Goal: Task Accomplishment & Management: Manage account settings

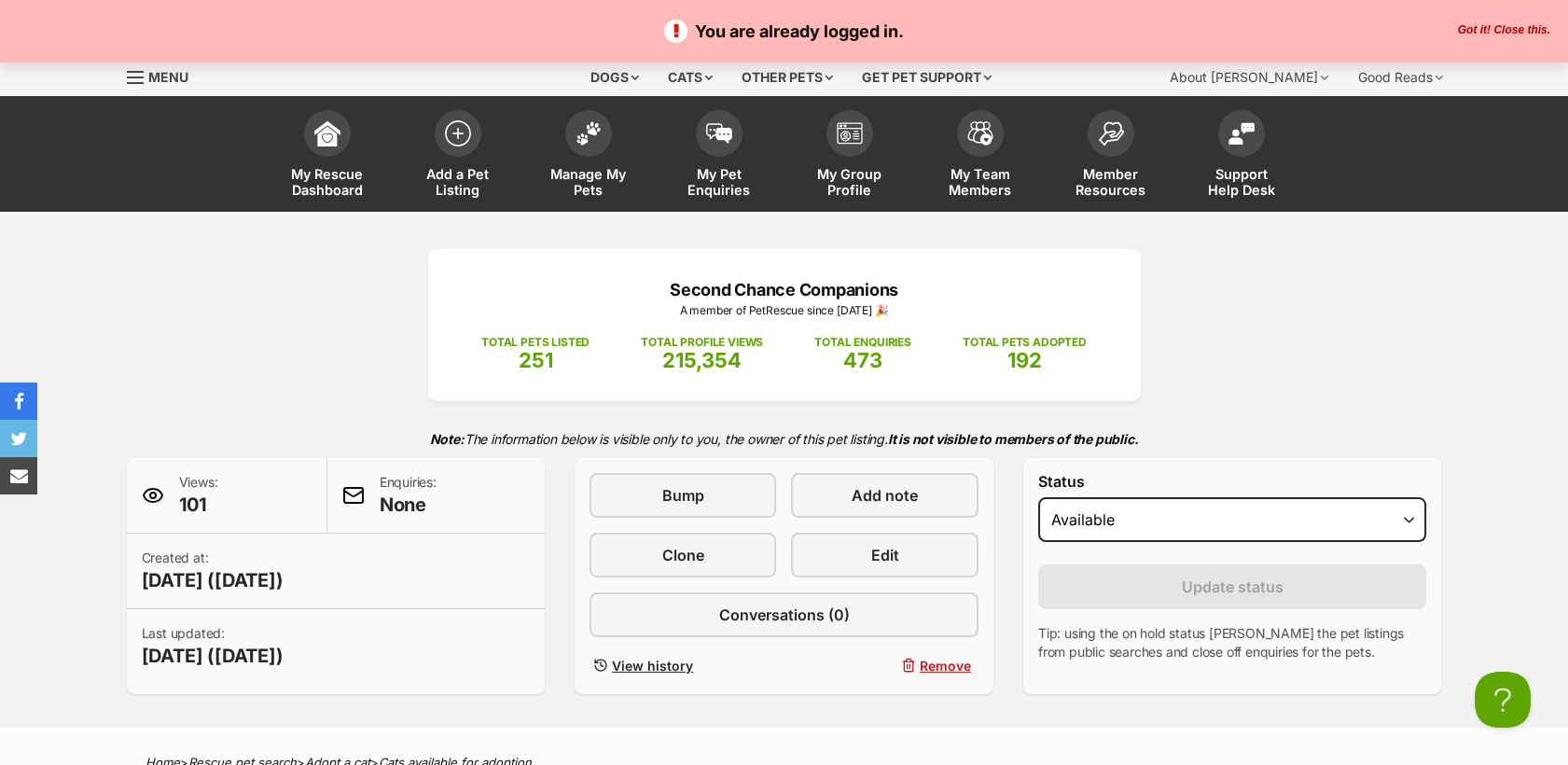
click at [139, 78] on span "Menu" at bounding box center [136, 78] width 17 height 2
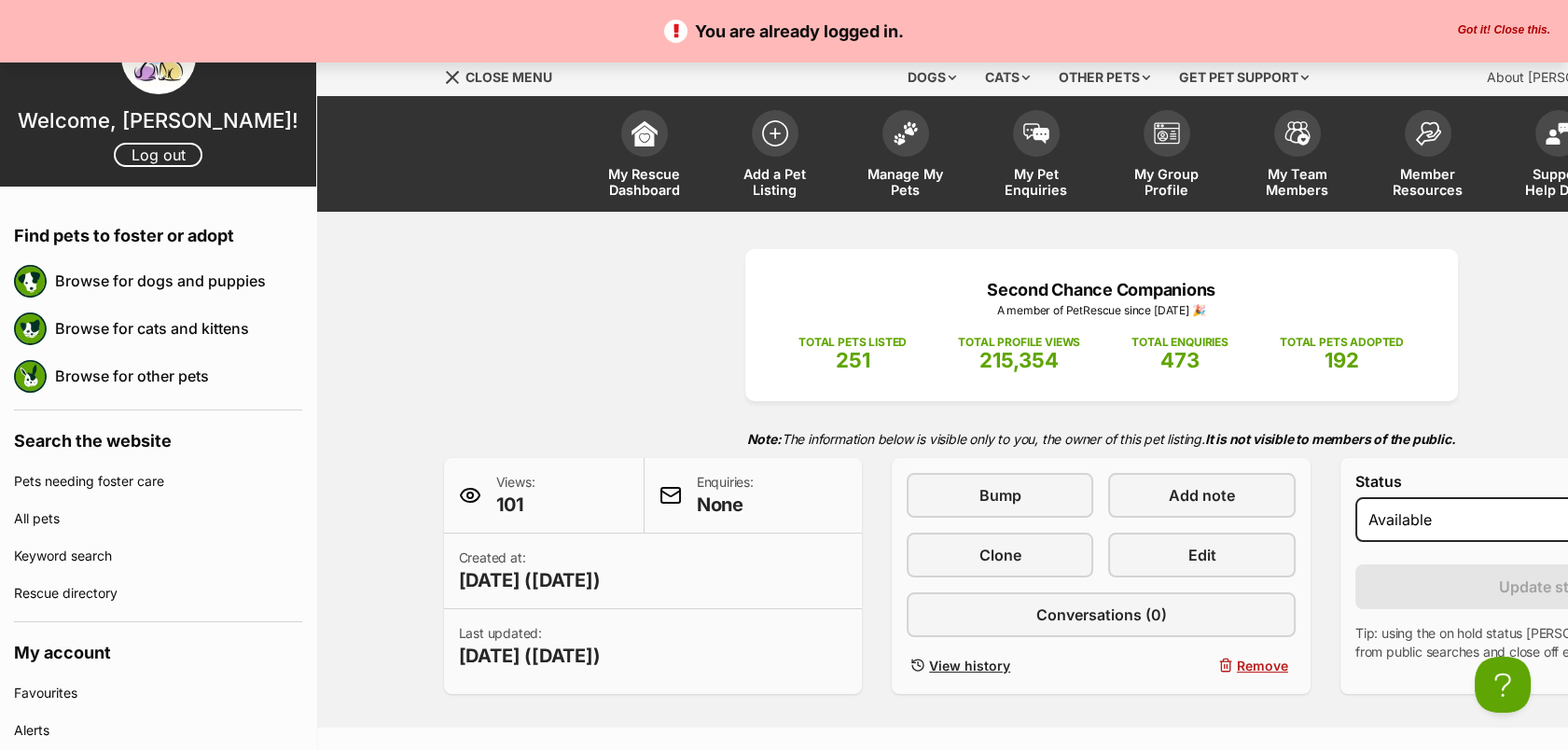
click at [1512, 26] on button "Got it! Close this." at bounding box center [1503, 31] width 104 height 15
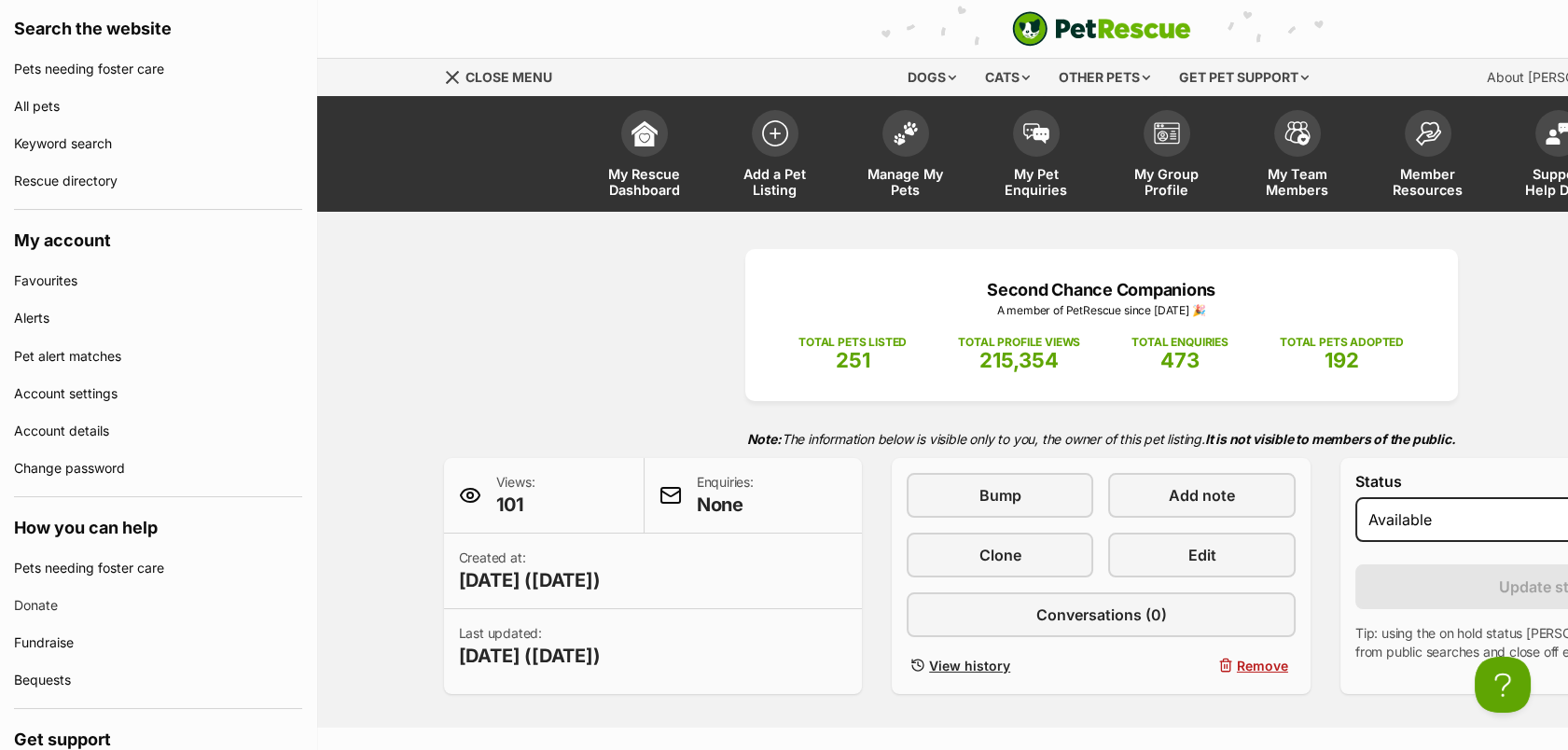
scroll to position [415, 0]
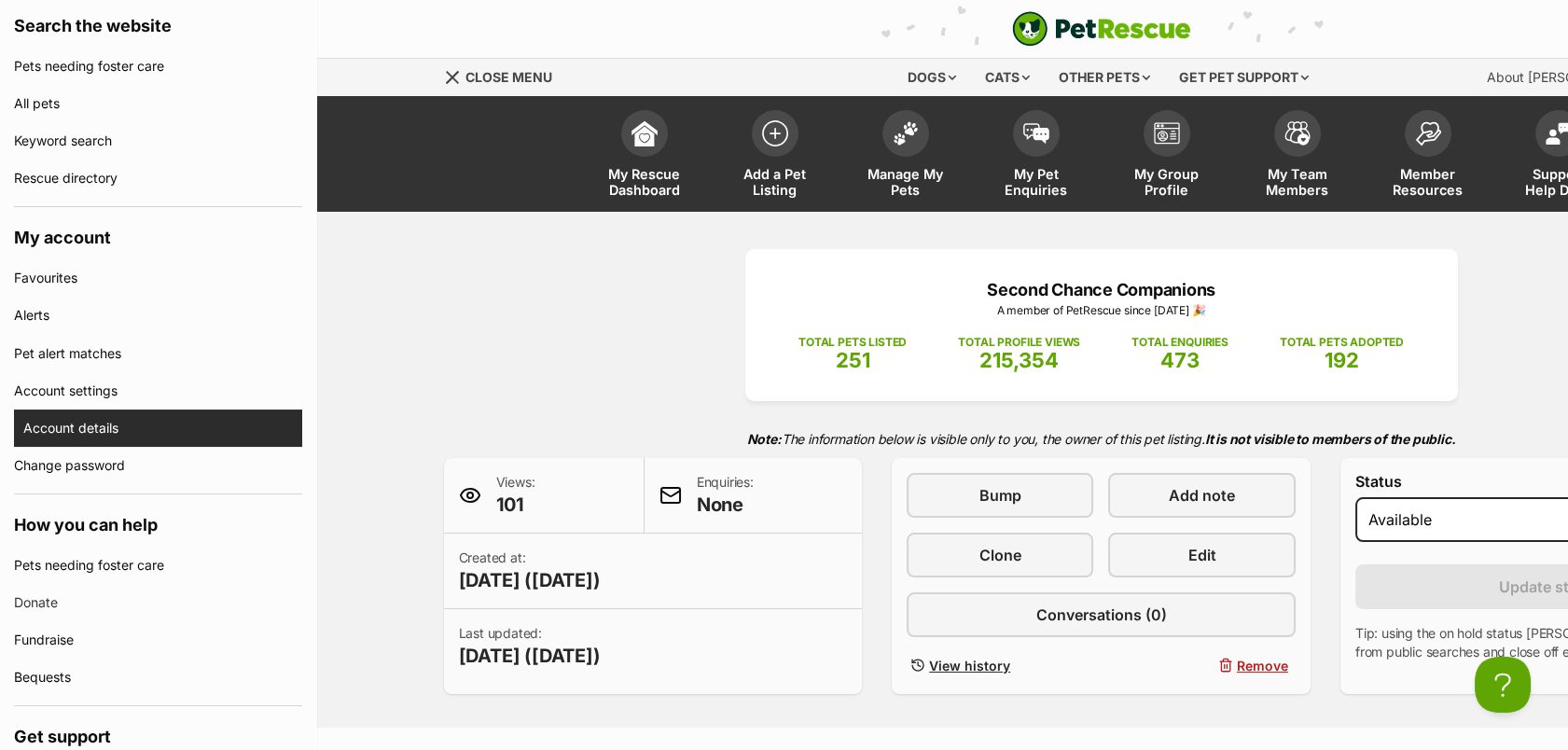
click at [70, 440] on link "Account details" at bounding box center [163, 428] width 279 height 37
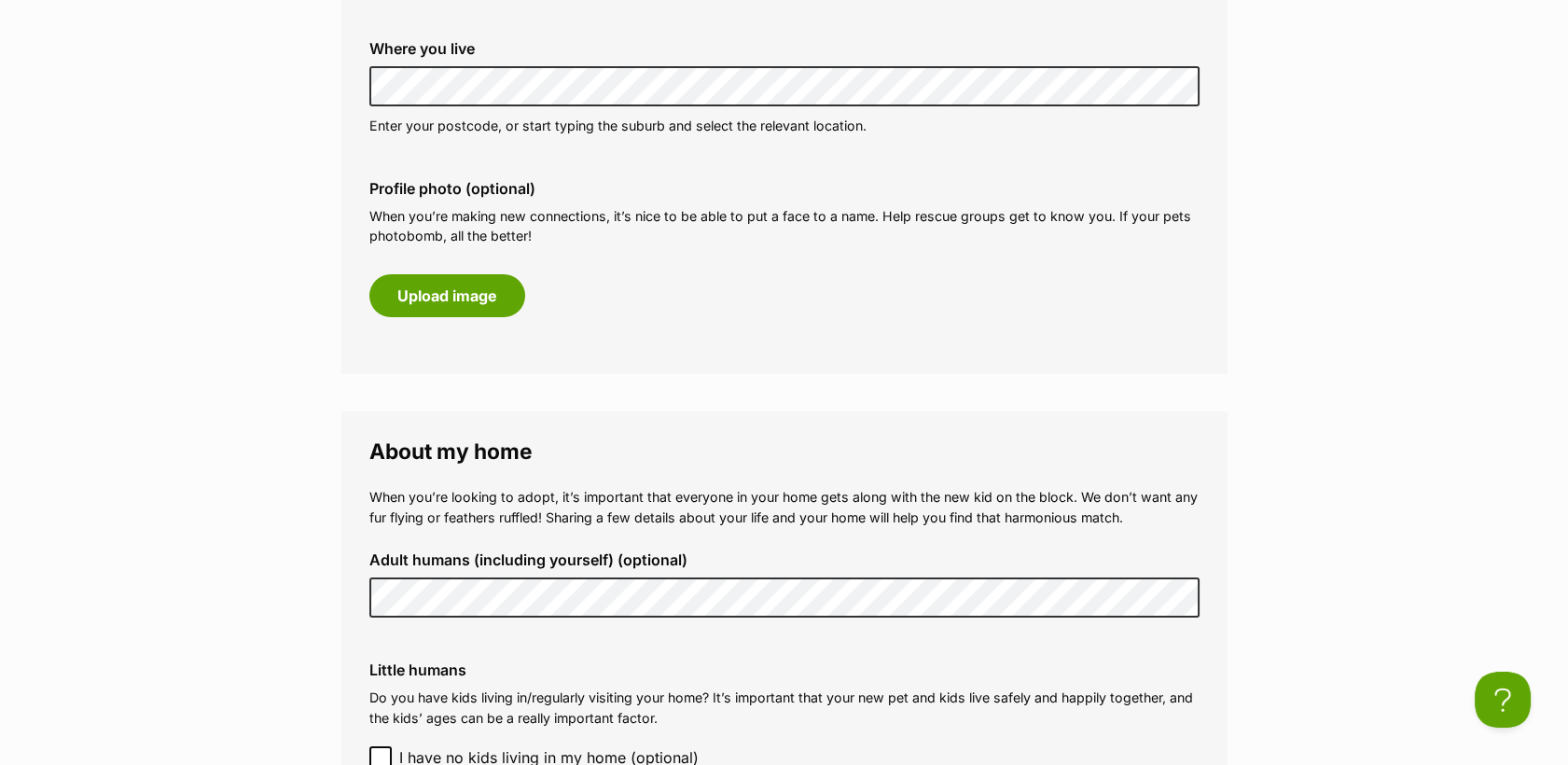
scroll to position [574, 0]
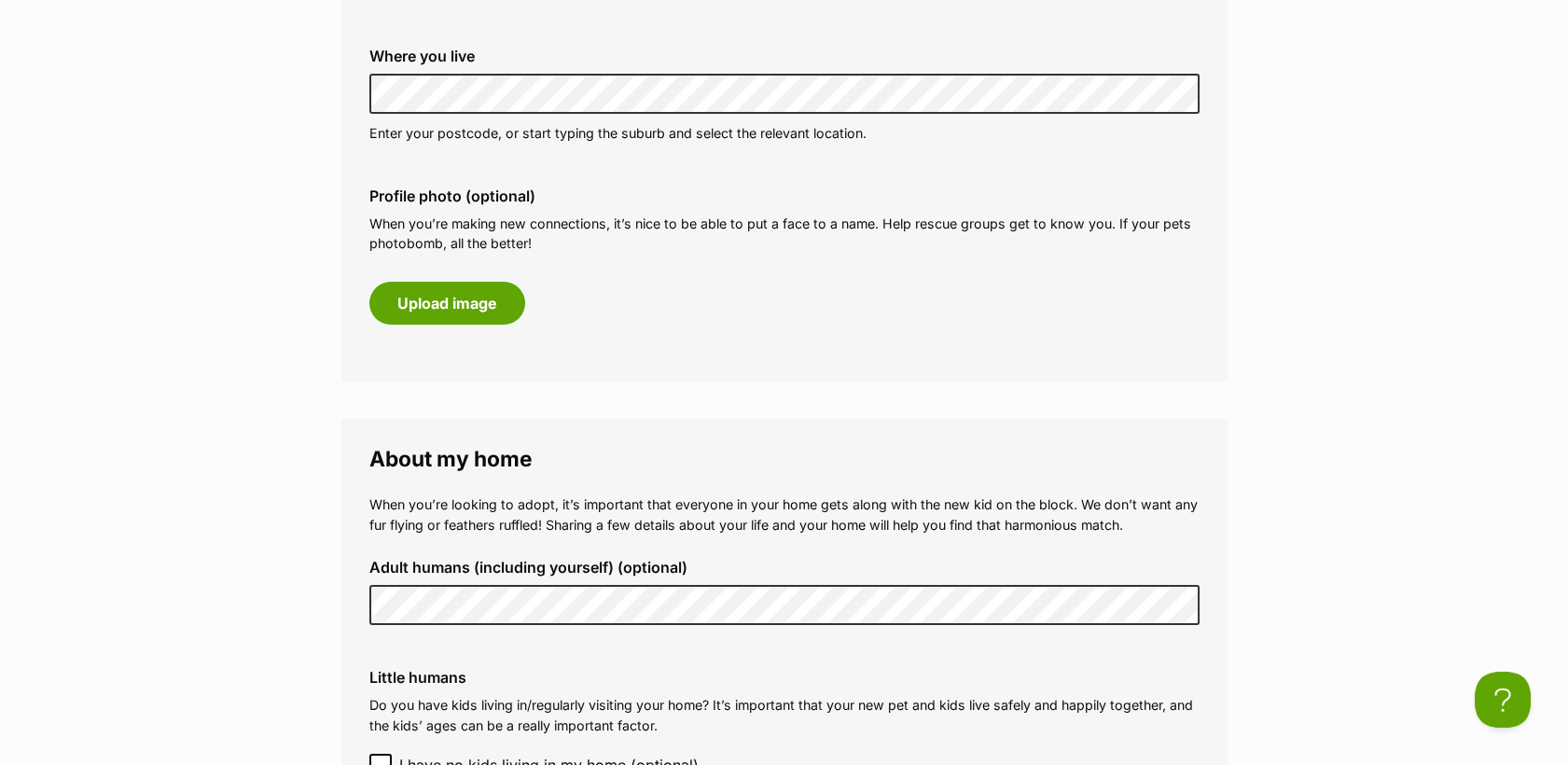
click at [1530, 291] on main "My profile About me Phone number (optional) This is only shared with PetRescue …" at bounding box center [784, 716] width 1568 height 2158
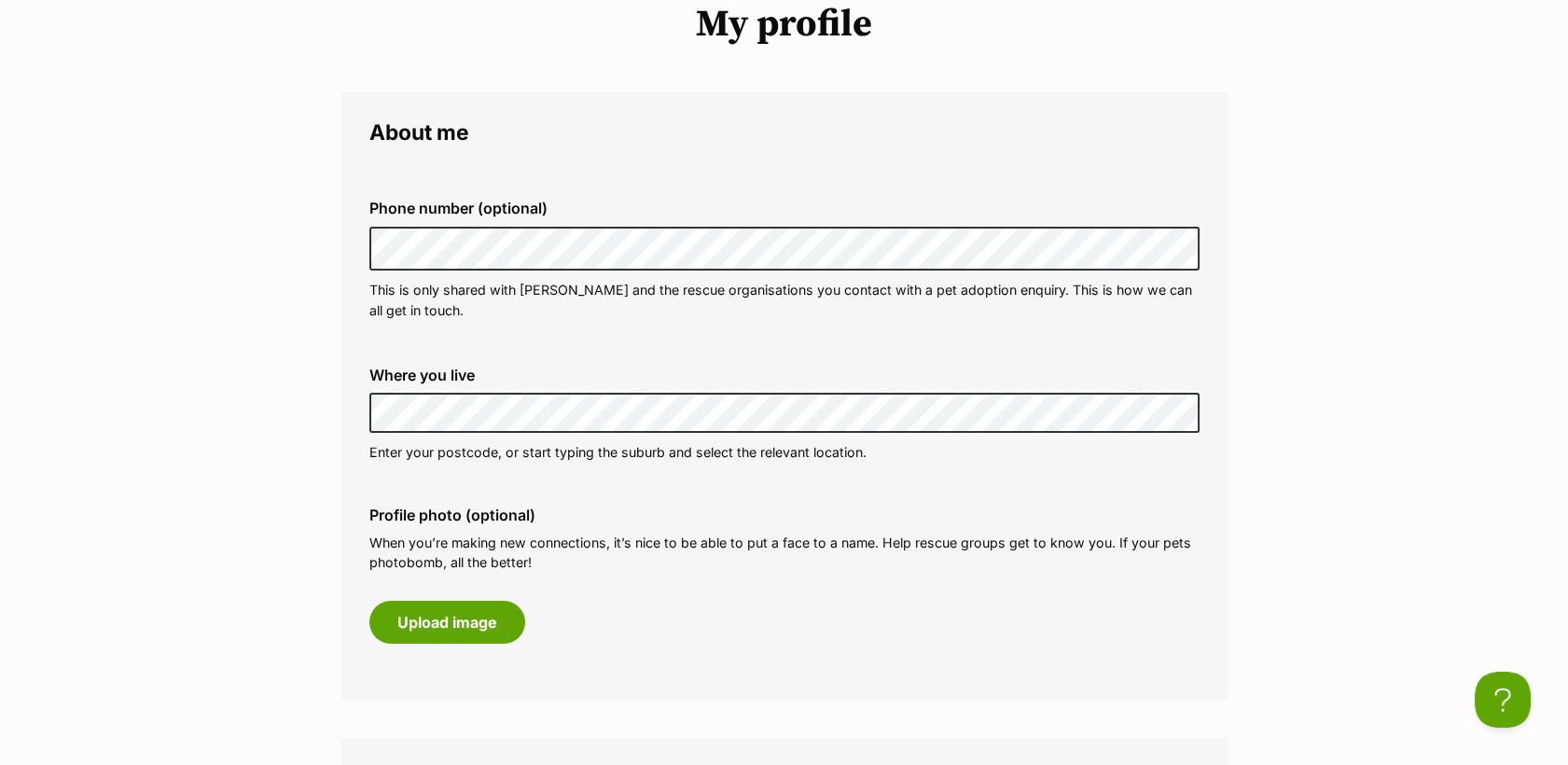
scroll to position [0, 0]
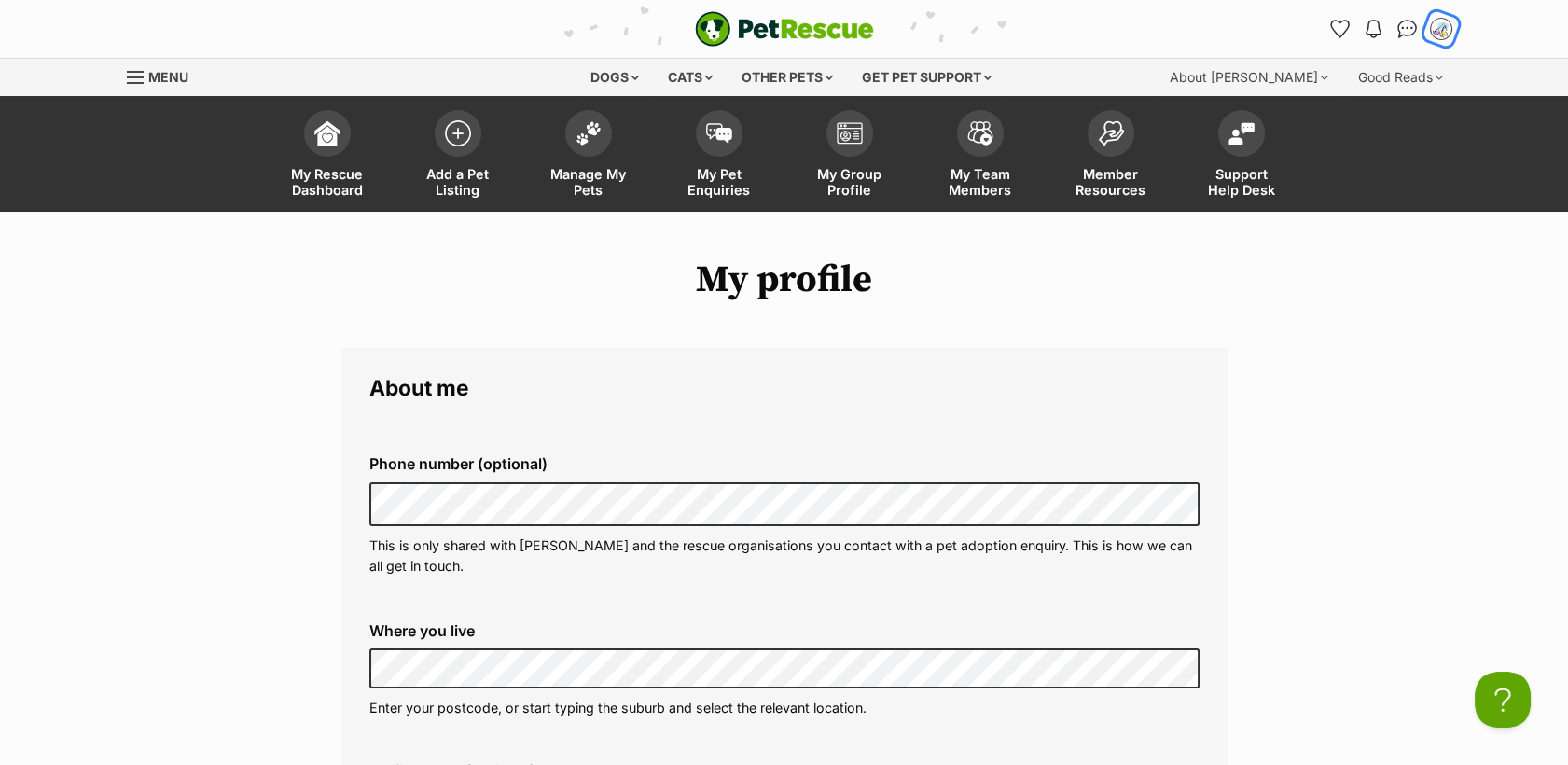
click at [1448, 25] on img "My account" at bounding box center [1441, 29] width 24 height 24
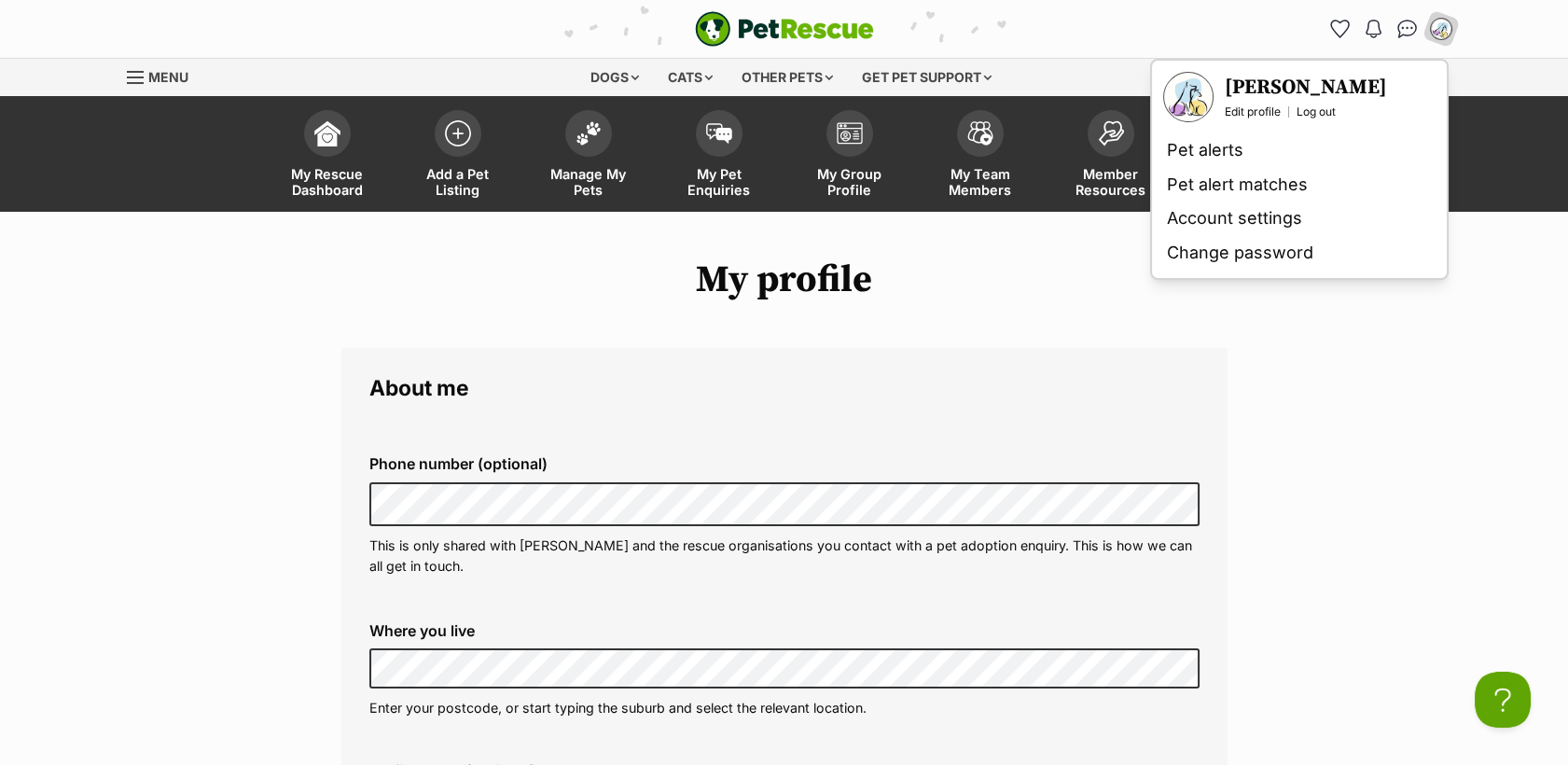
click at [1302, 85] on h3 "Tara Seiffert Smith" at bounding box center [1306, 88] width 163 height 26
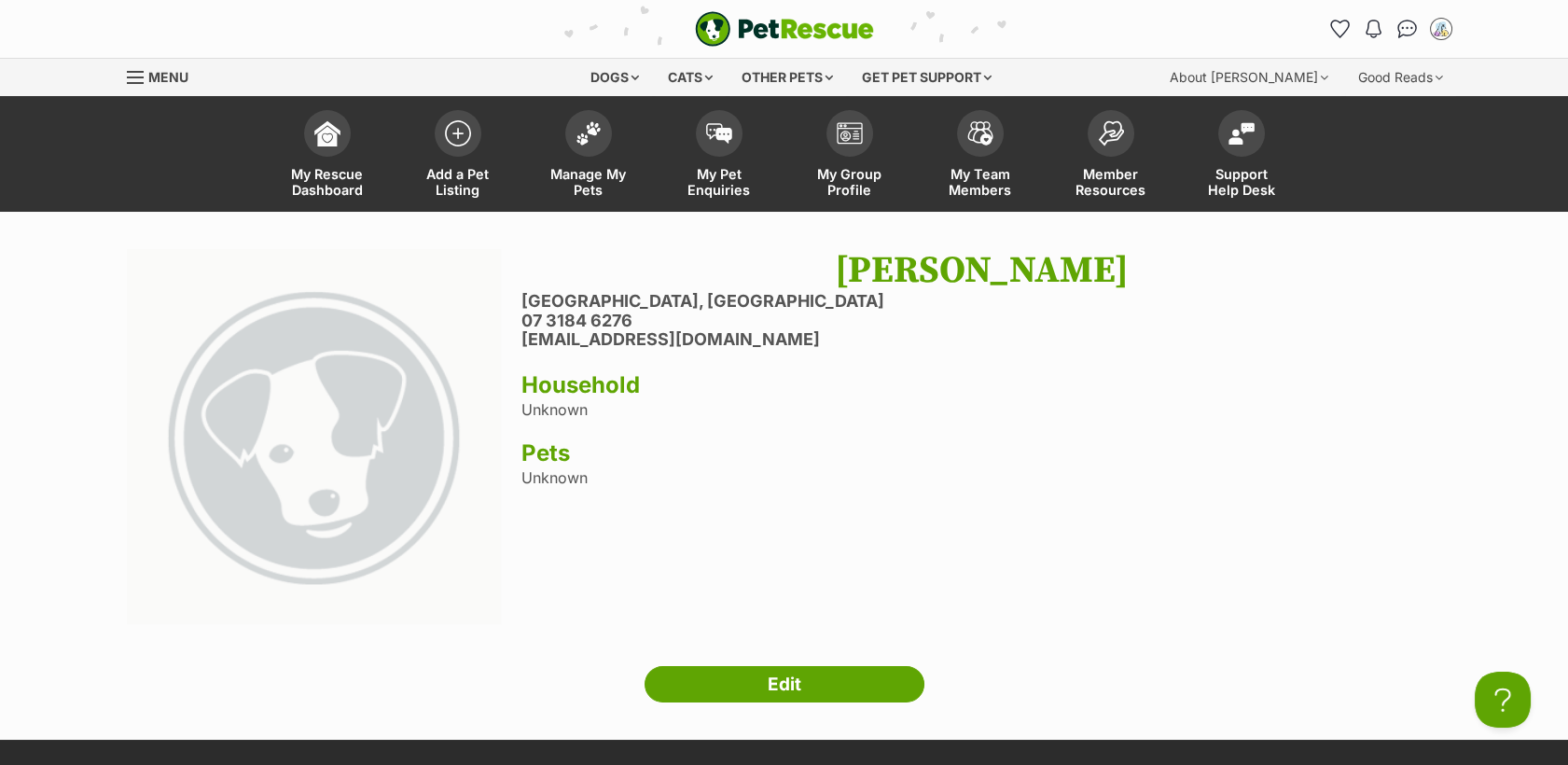
click at [368, 469] on img at bounding box center [314, 436] width 375 height 375
click at [1446, 29] on img "My account" at bounding box center [1441, 29] width 24 height 24
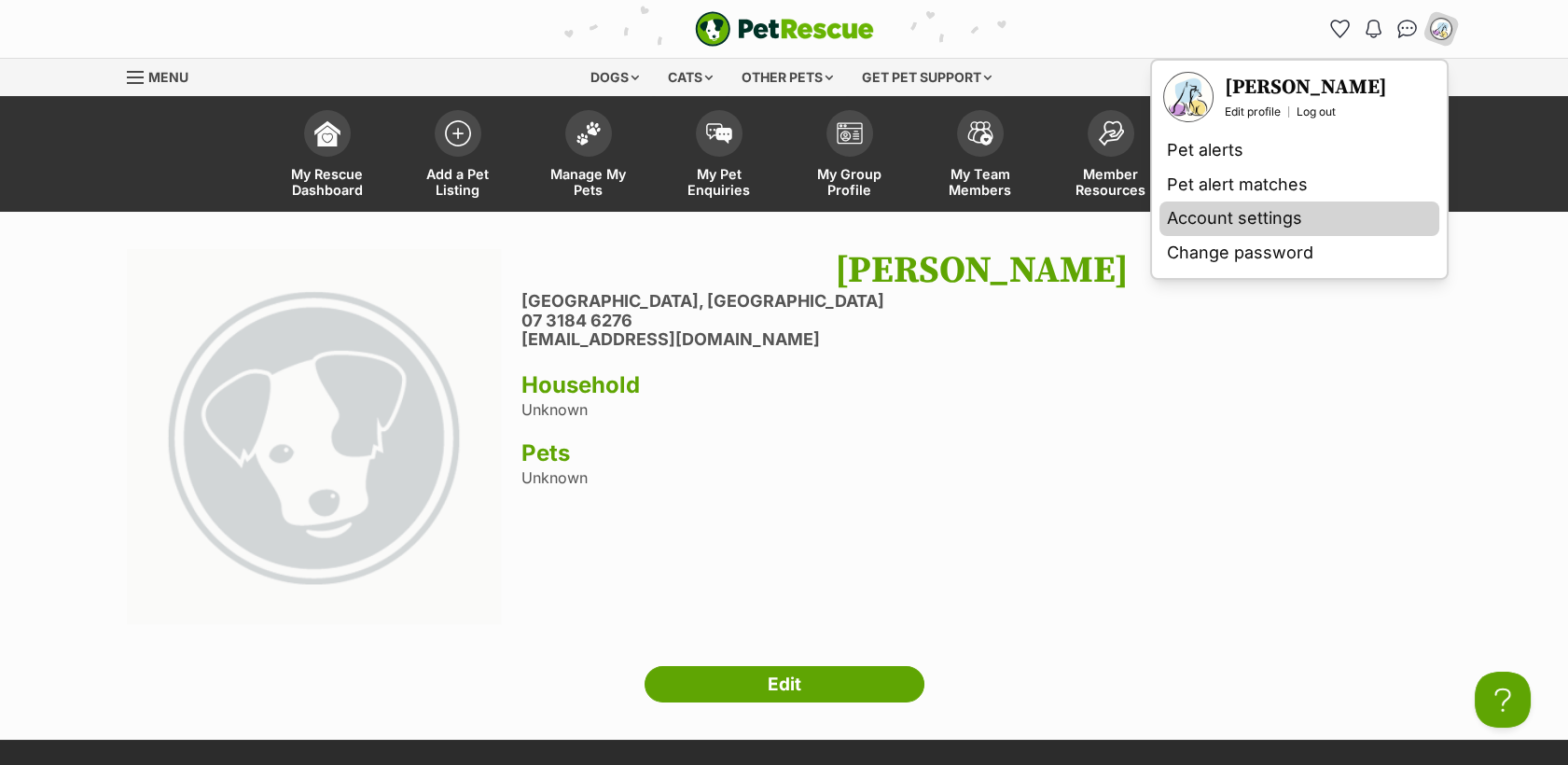
click at [1220, 220] on link "Account settings" at bounding box center [1299, 218] width 280 height 35
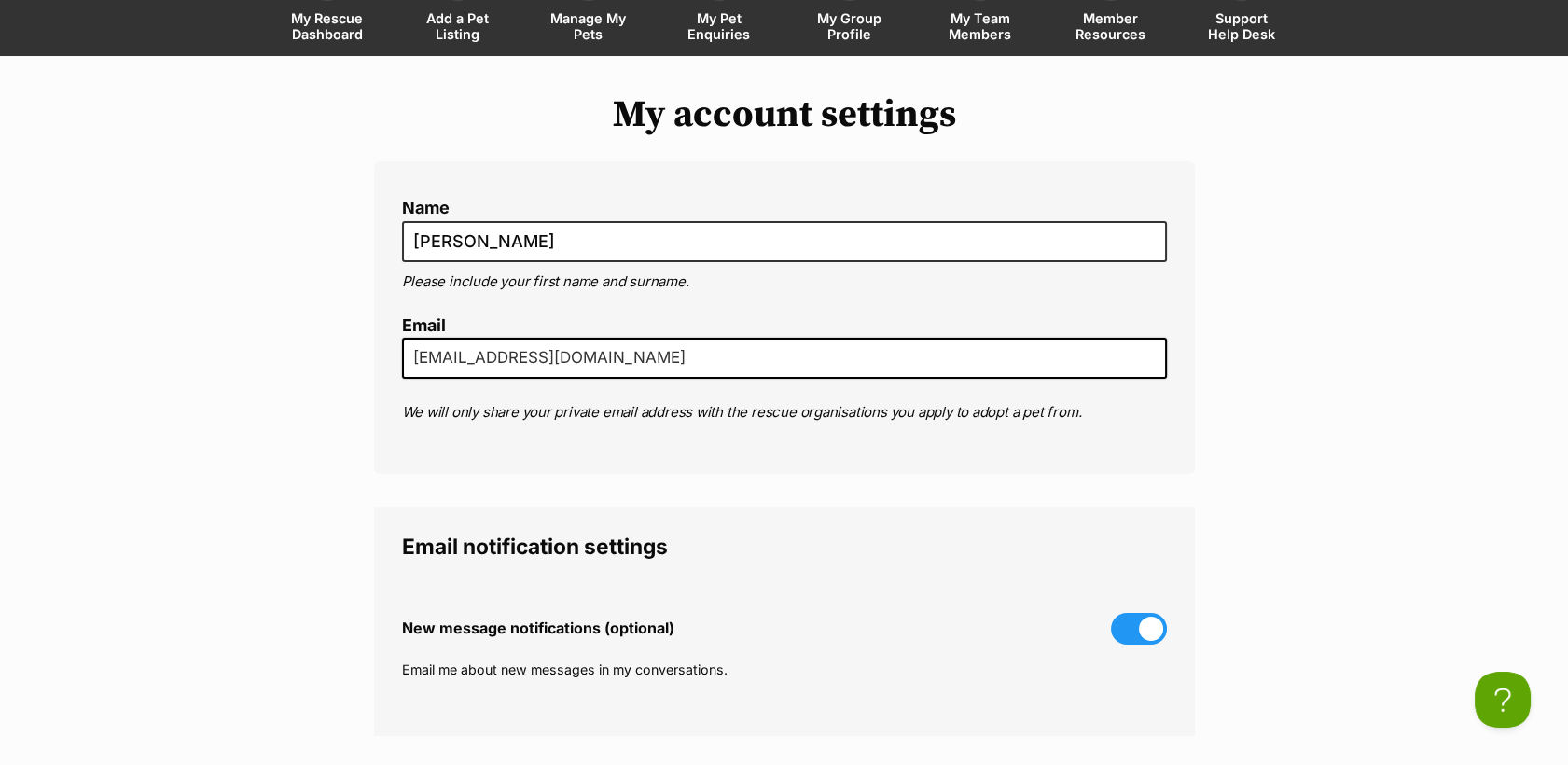
scroll to position [115, 0]
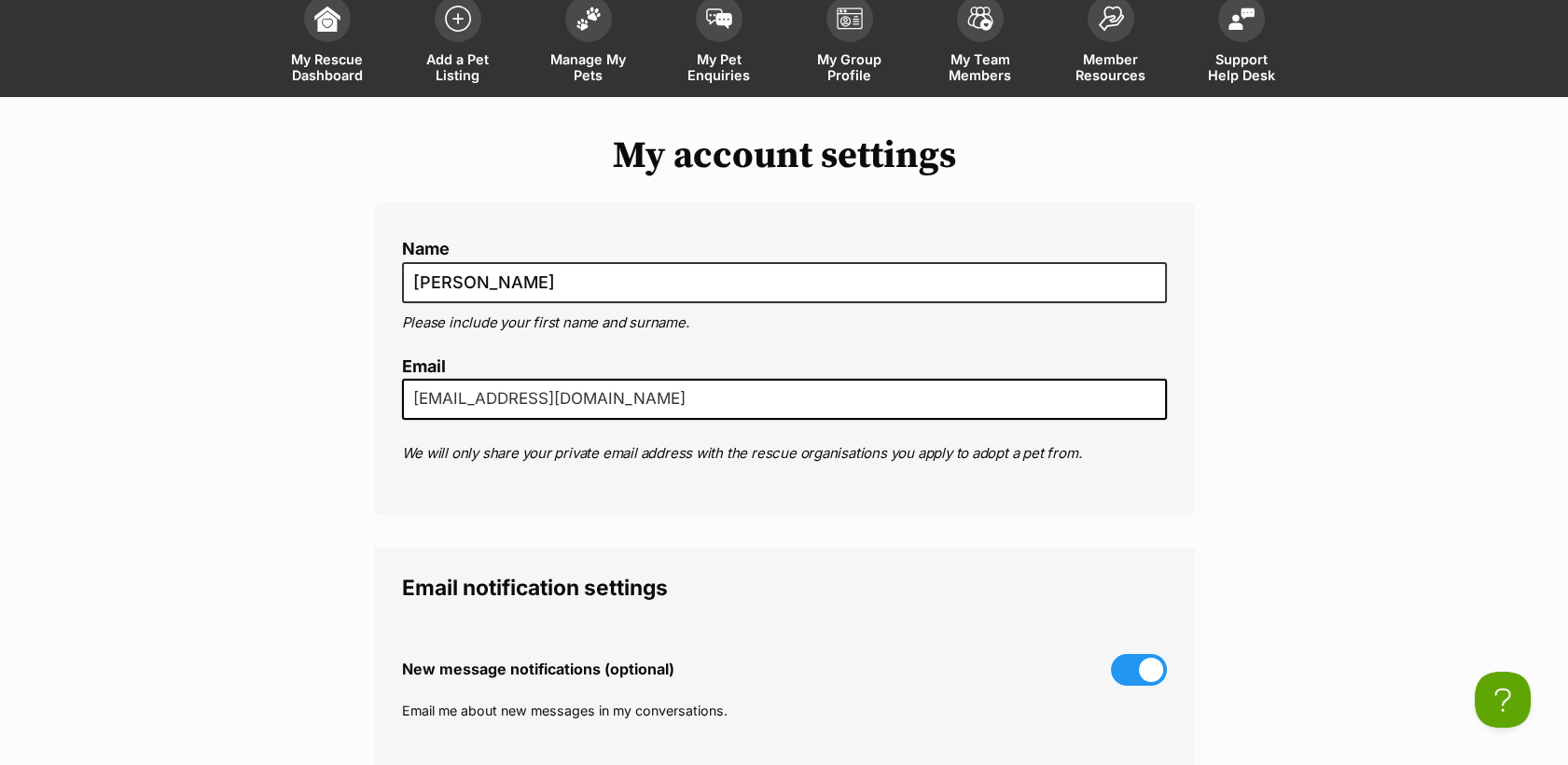
drag, startPoint x: 831, startPoint y: 395, endPoint x: 266, endPoint y: 403, distance: 565.1
click at [266, 403] on div "My account settings Name Tara Seiffert-Smith Please include your first name and…" at bounding box center [784, 700] width 1568 height 1131
type input "admin@secondchancecompanions.com"
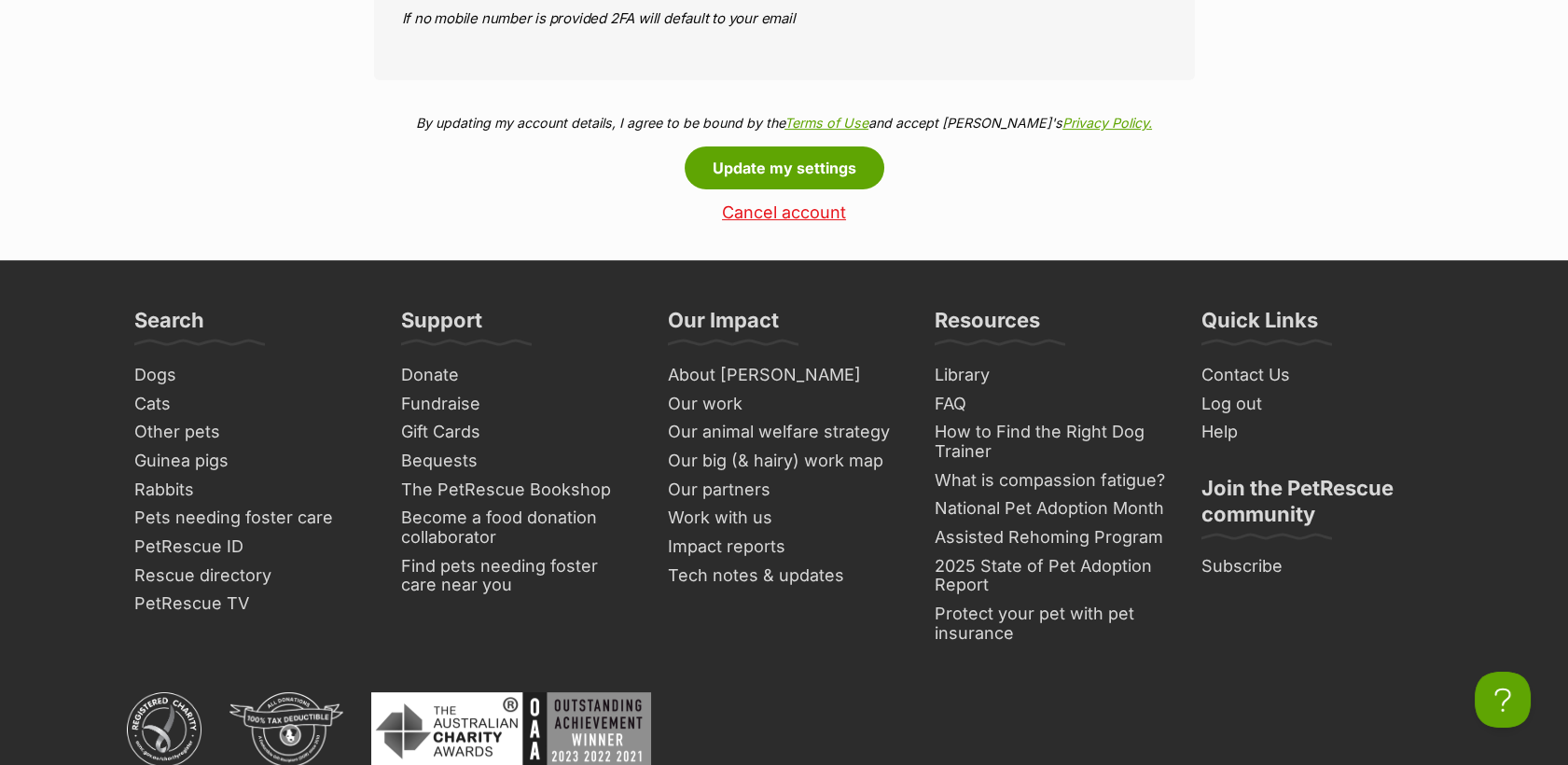
scroll to position [1172, 0]
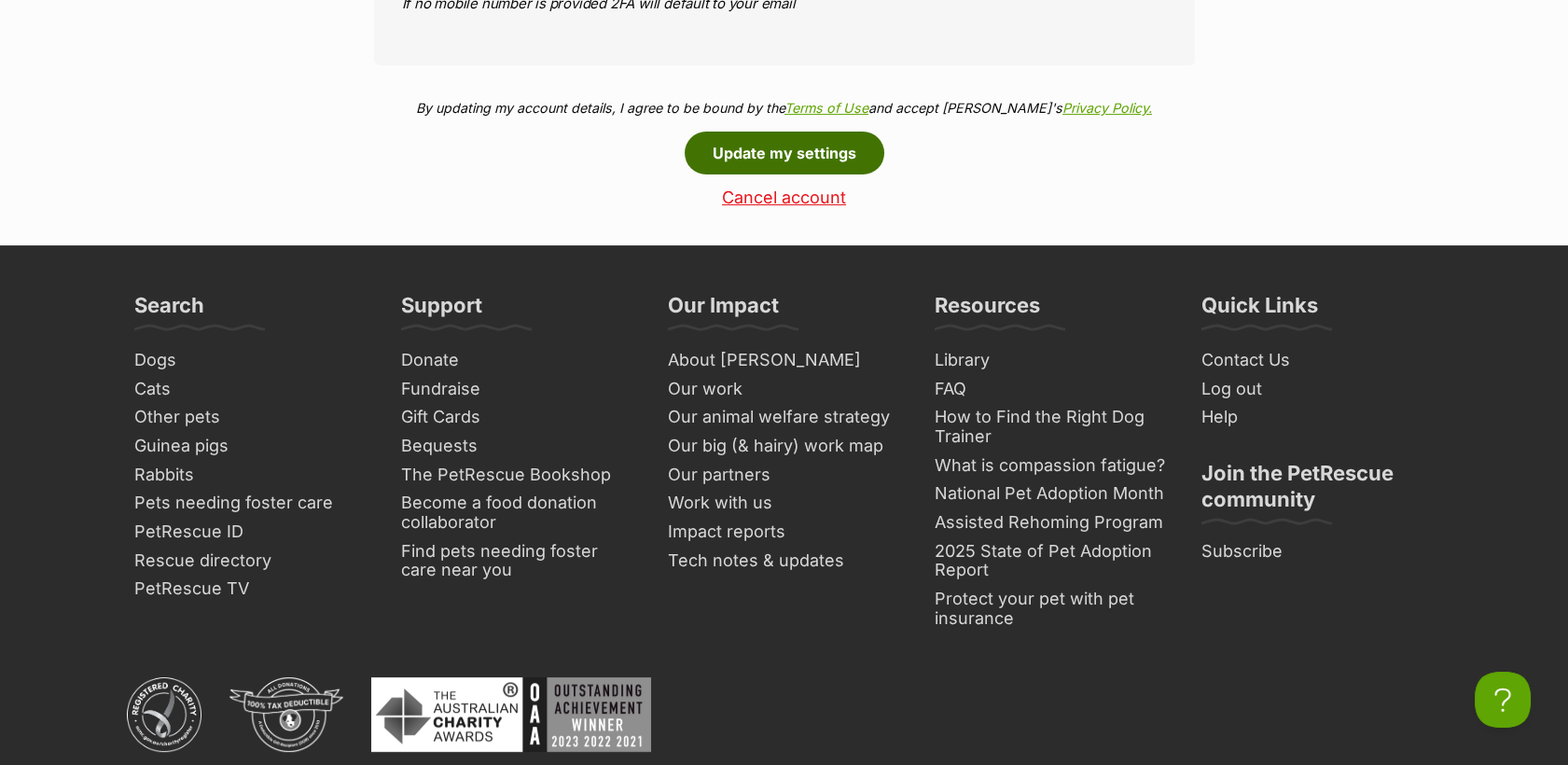
click at [827, 155] on button "Update my settings" at bounding box center [784, 153] width 199 height 43
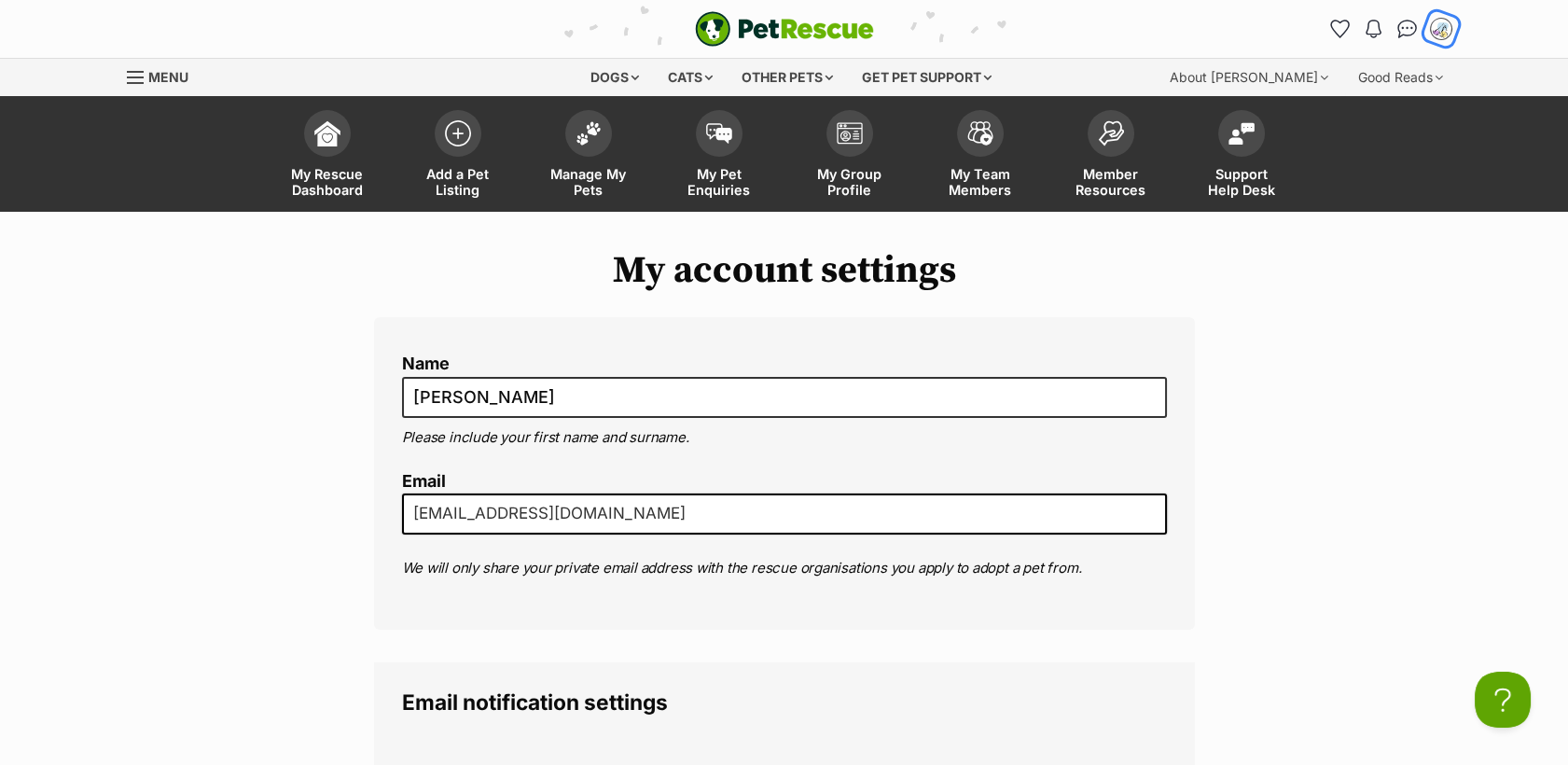
click at [1446, 31] on img "My account" at bounding box center [1441, 29] width 24 height 24
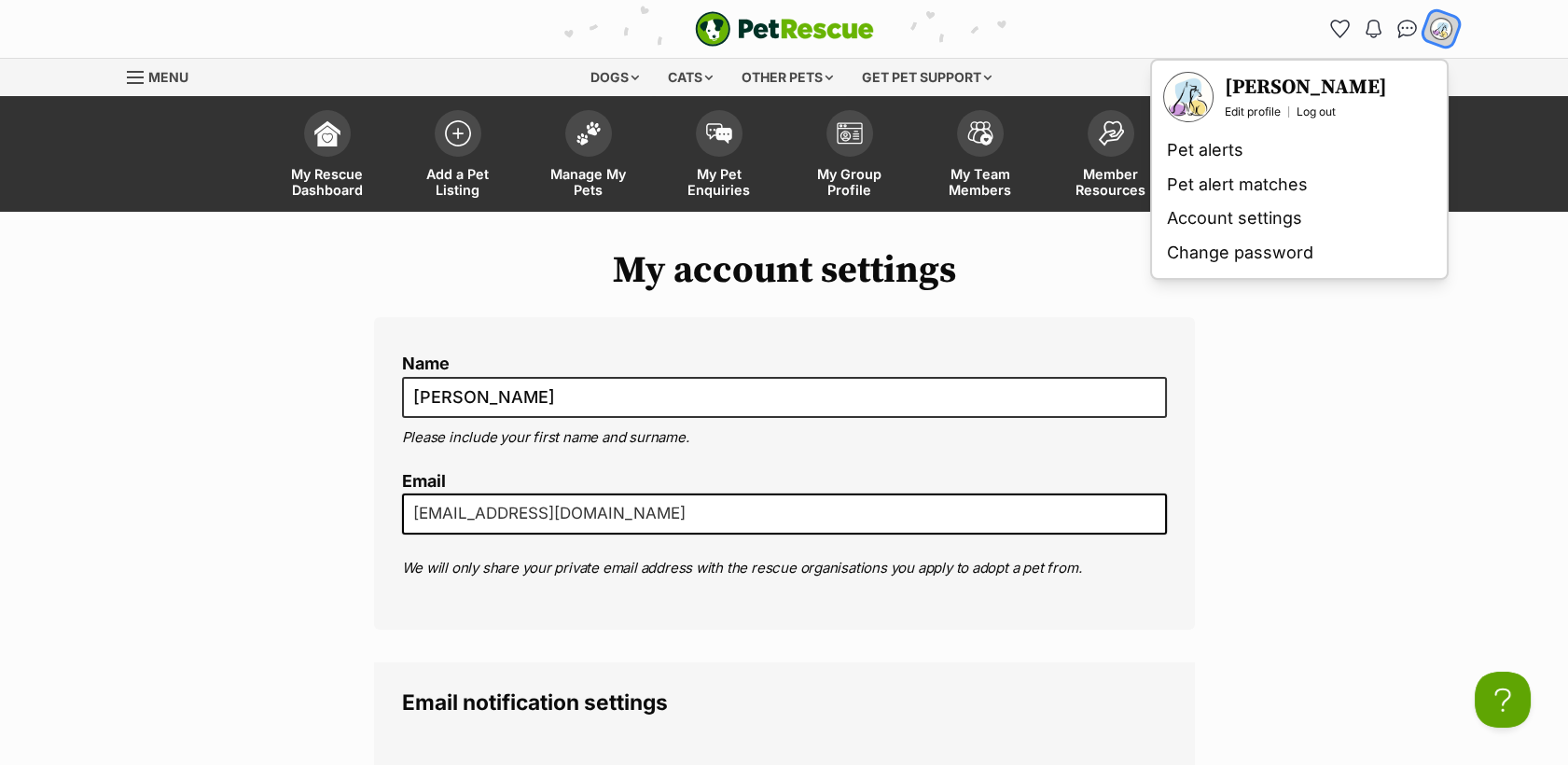
click at [1446, 31] on img "My account" at bounding box center [1441, 29] width 24 height 24
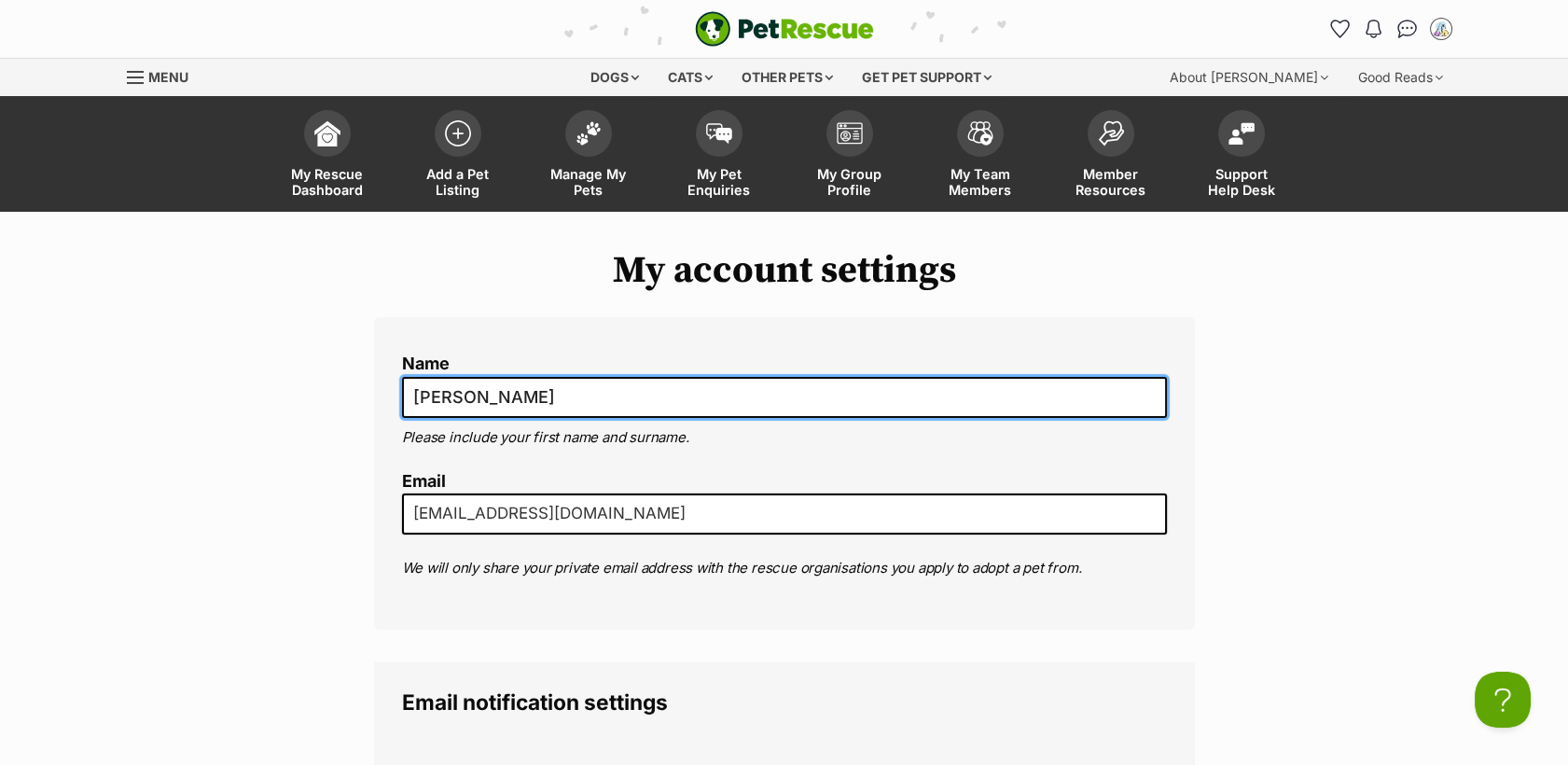
drag, startPoint x: 591, startPoint y: 396, endPoint x: 249, endPoint y: 413, distance: 342.4
type input "Second Chance Companions"
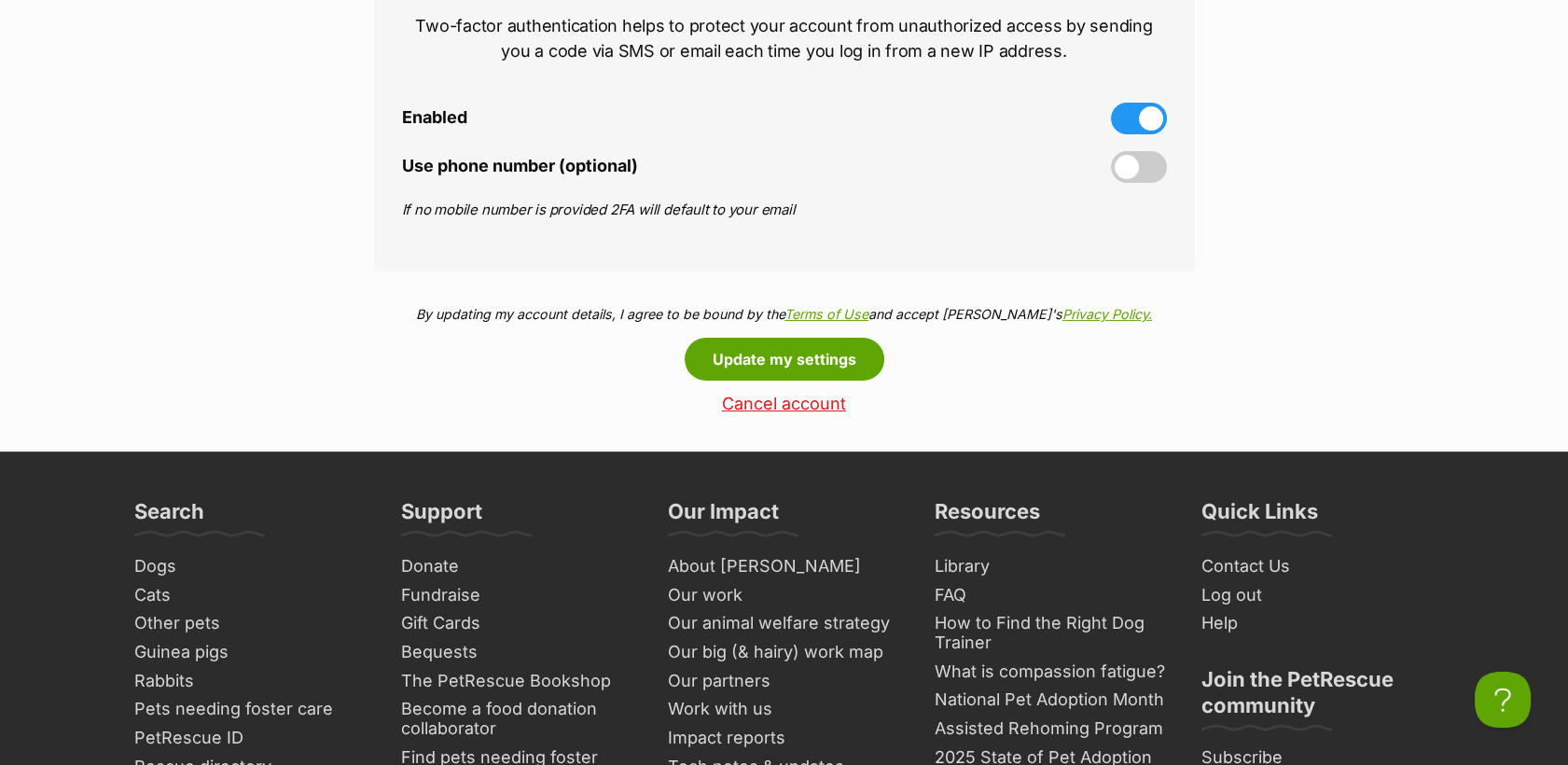
scroll to position [982, 0]
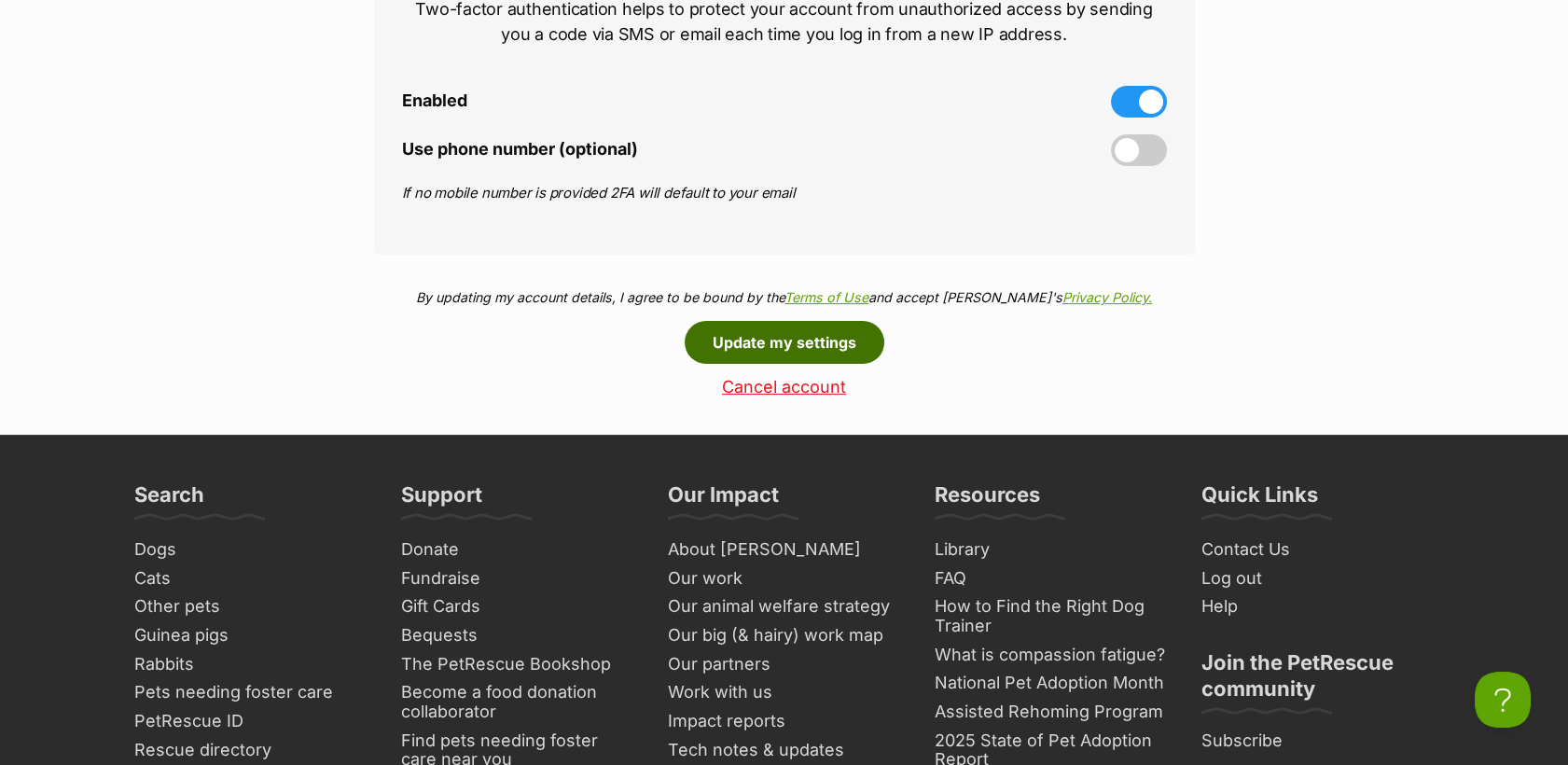
click at [821, 335] on button "Update my settings" at bounding box center [784, 342] width 199 height 43
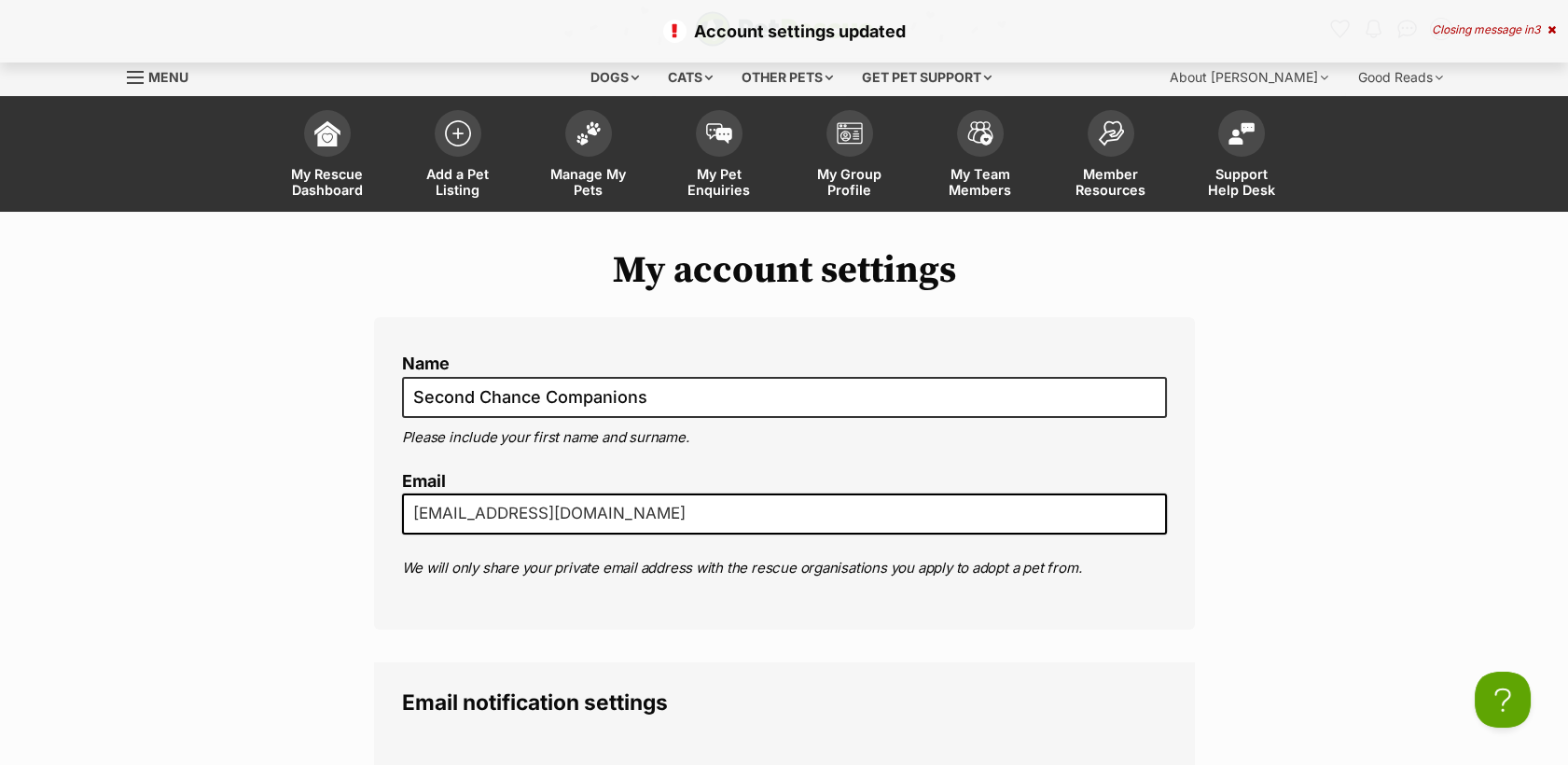
drag, startPoint x: 1565, startPoint y: 134, endPoint x: 1560, endPoint y: 101, distance: 33.4
click at [1560, 101] on header "My Rescue Dashboard Add a Pet Listing Manage My Pets My Pet Enquiries My Group …" at bounding box center [784, 154] width 1568 height 116
click at [1550, 33] on icon at bounding box center [1551, 30] width 8 height 11
click at [1434, 27] on img "My account" at bounding box center [1441, 29] width 24 height 24
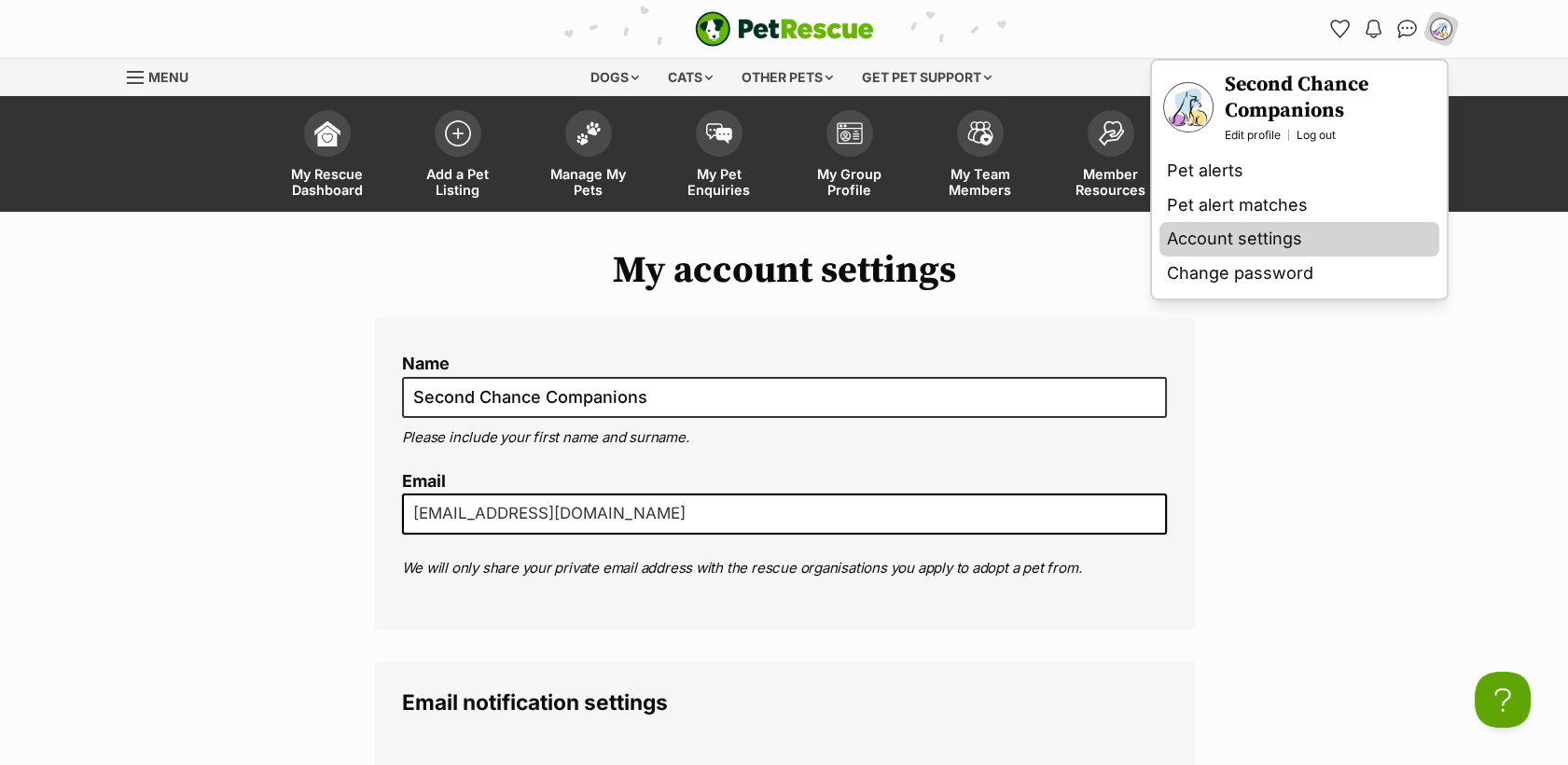
click at [1254, 238] on link "Account settings" at bounding box center [1299, 238] width 280 height 35
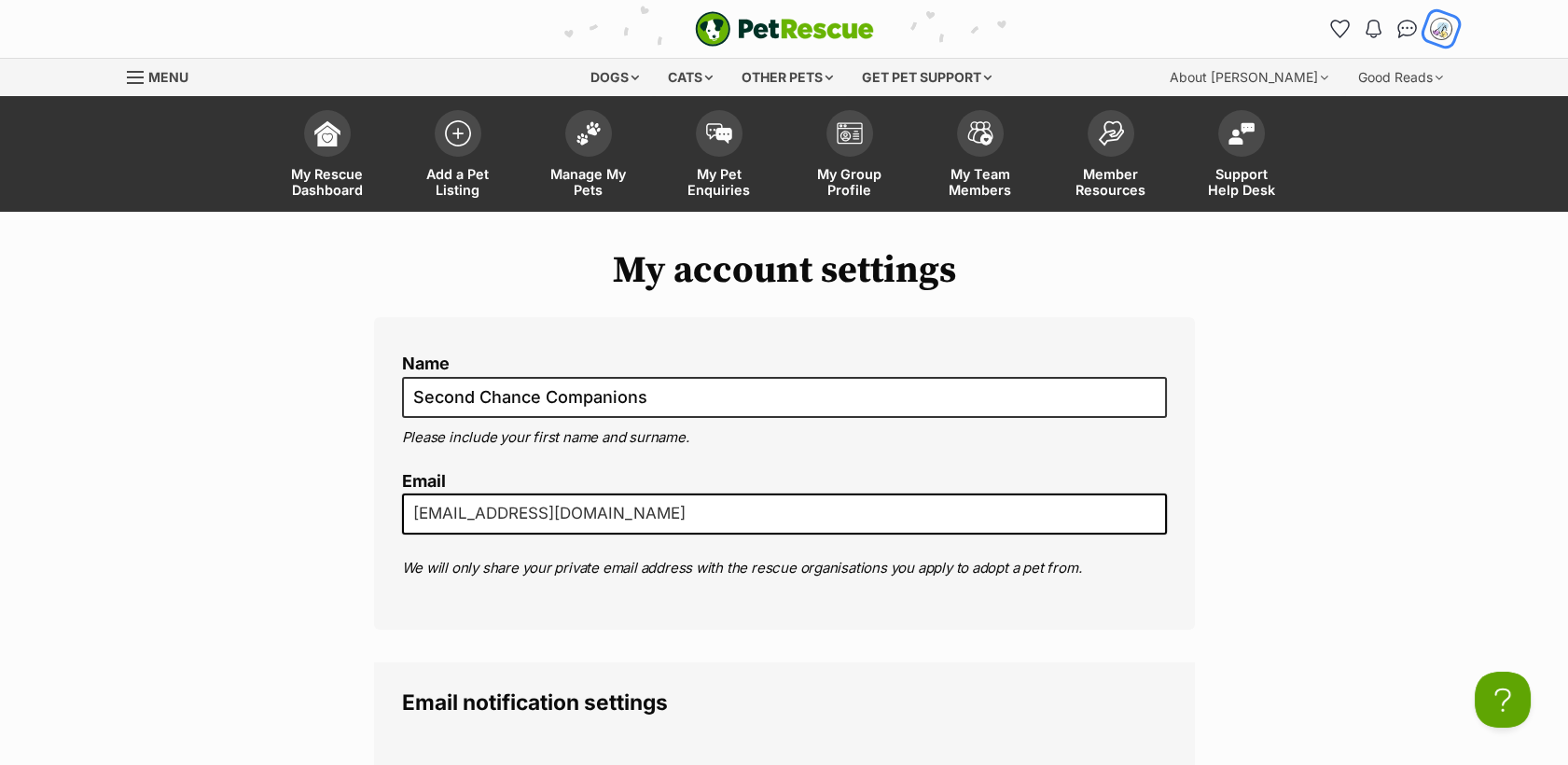
click at [1451, 22] on button "My account" at bounding box center [1440, 28] width 38 height 38
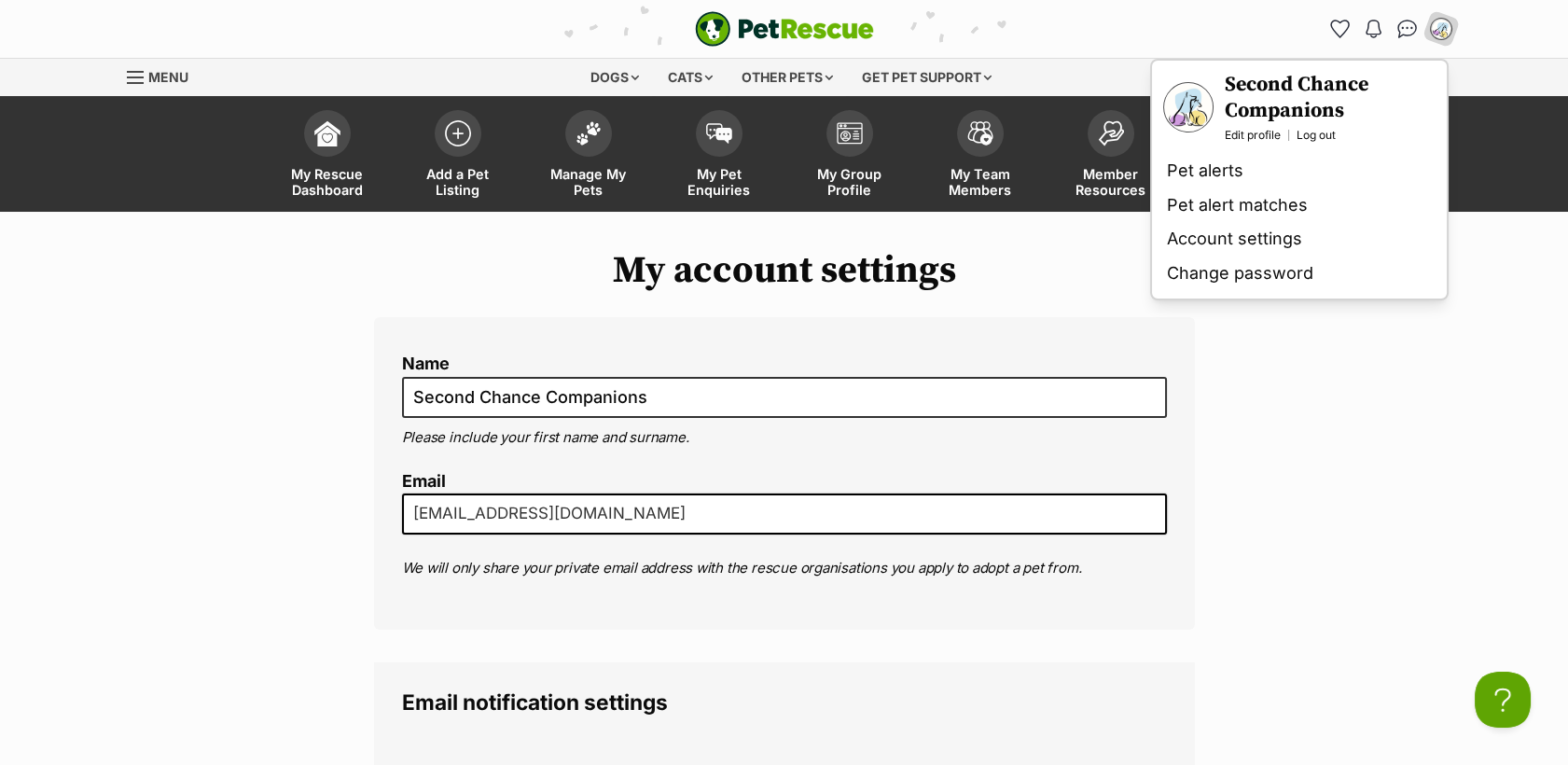
click at [1310, 83] on h3 "Second Chance Companions" at bounding box center [1330, 98] width 210 height 52
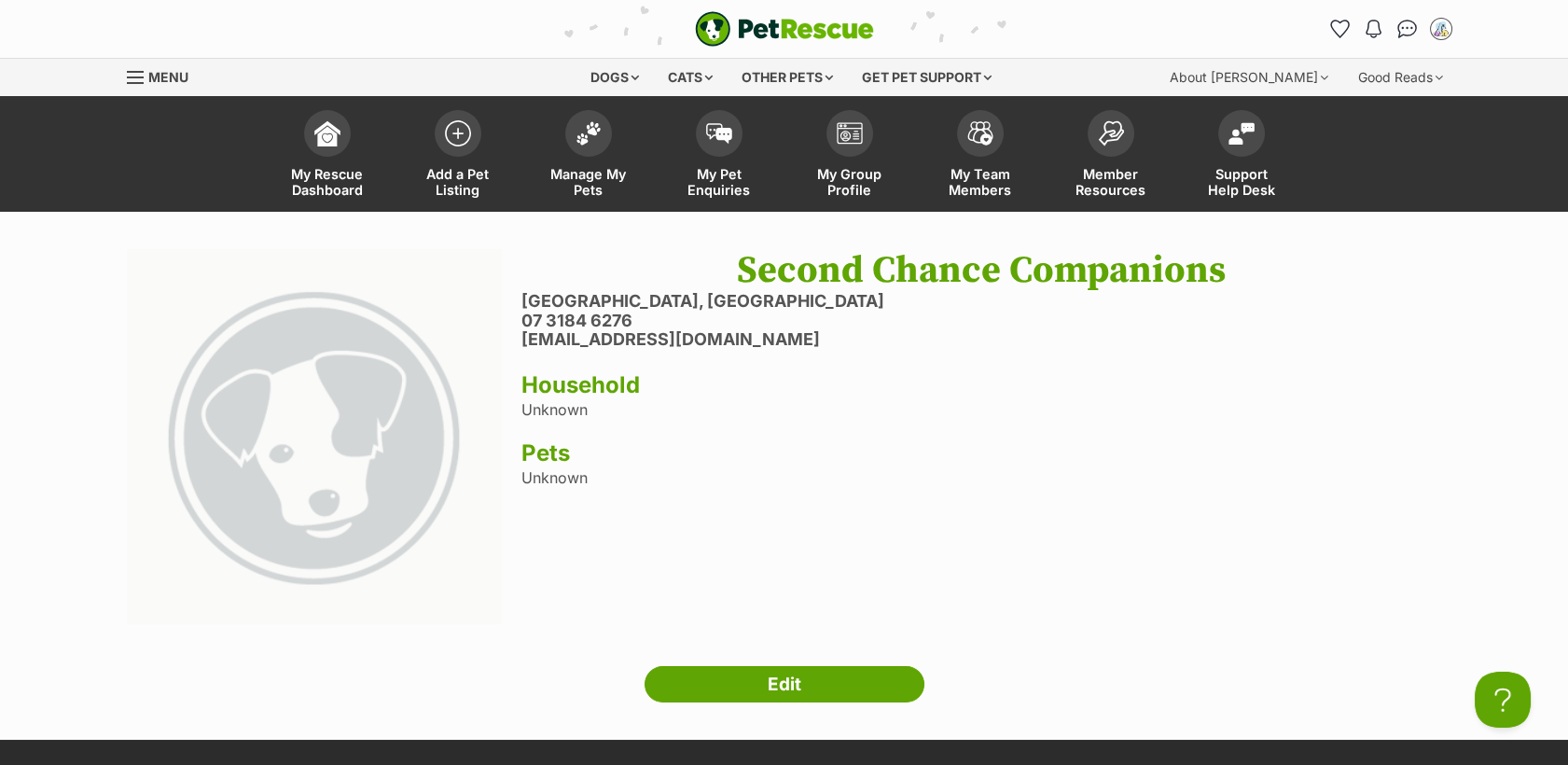
click at [279, 471] on img at bounding box center [314, 436] width 375 height 375
click at [825, 700] on link "Edit" at bounding box center [784, 685] width 280 height 37
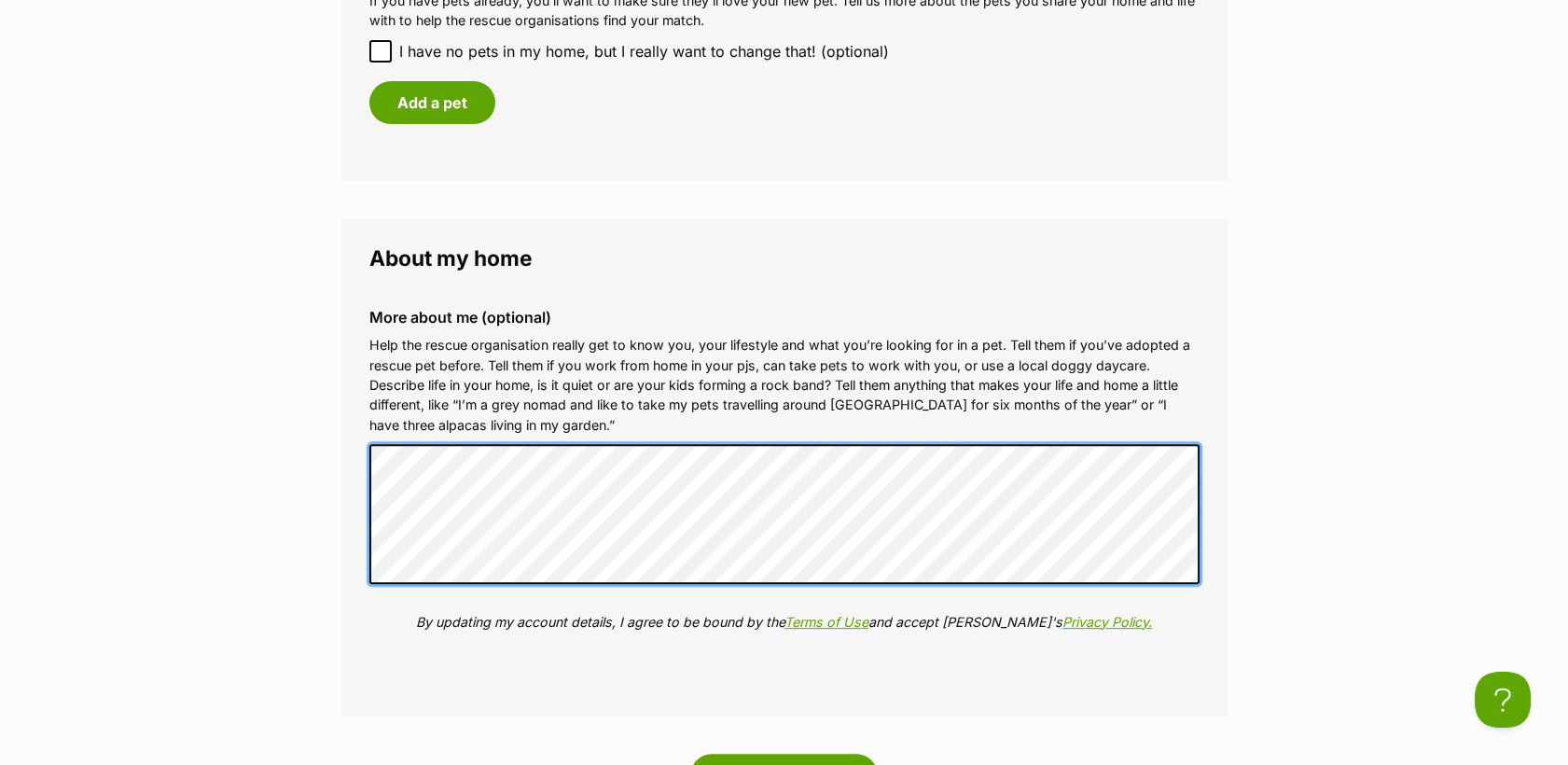
scroll to position [1658, 0]
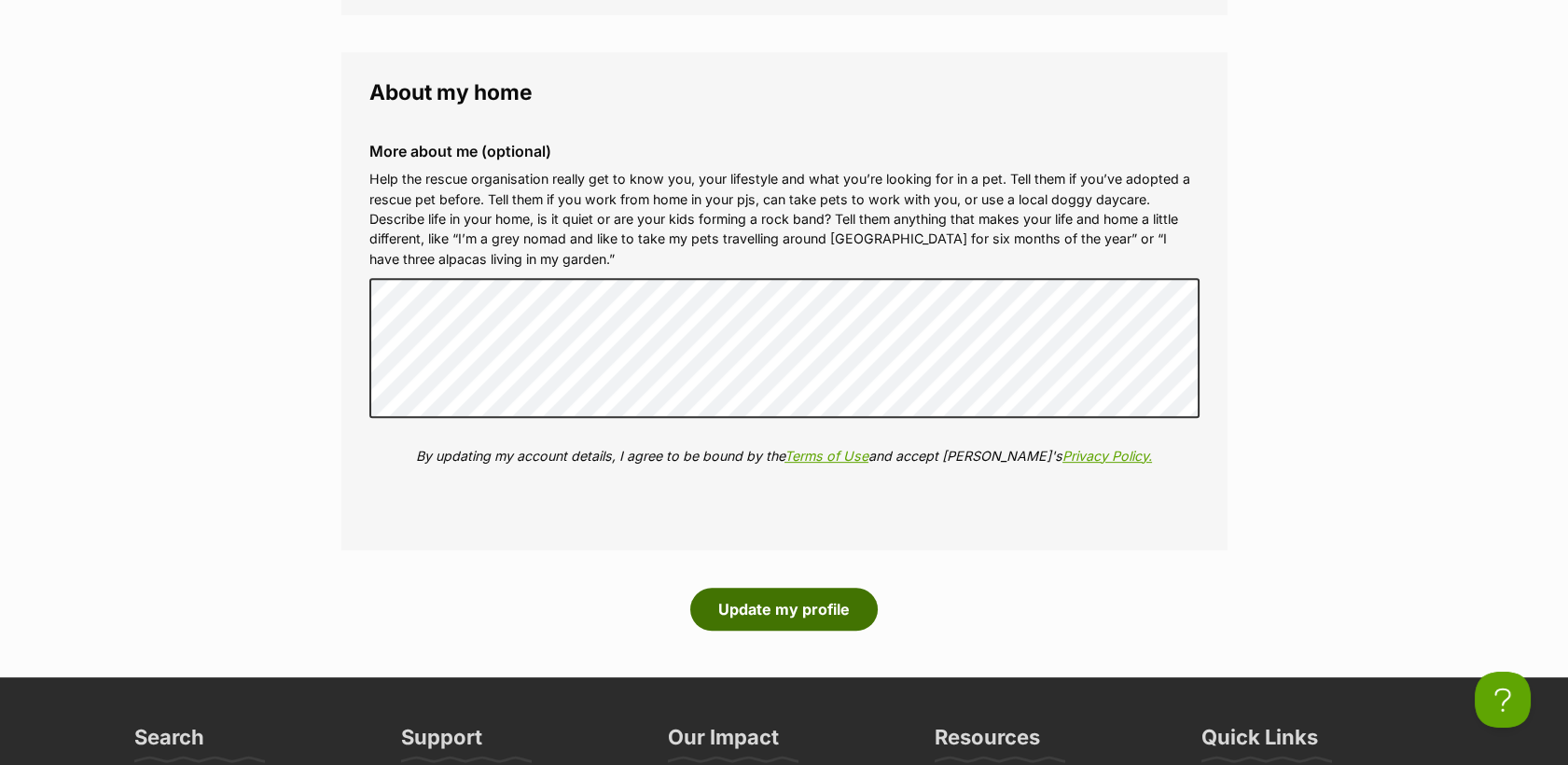
click at [769, 600] on button "Update my profile" at bounding box center [784, 609] width 187 height 43
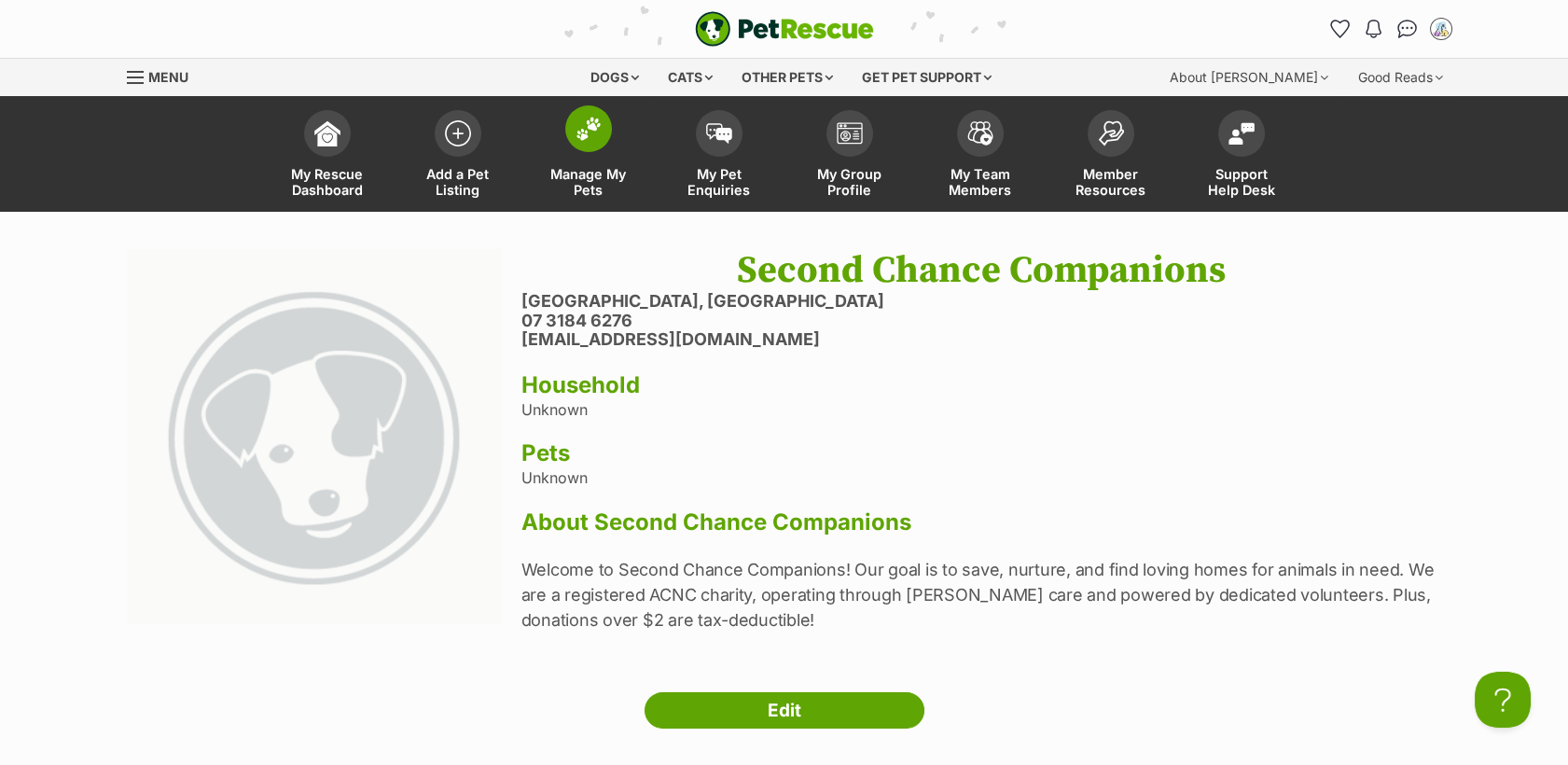
click at [590, 137] on img at bounding box center [588, 129] width 26 height 24
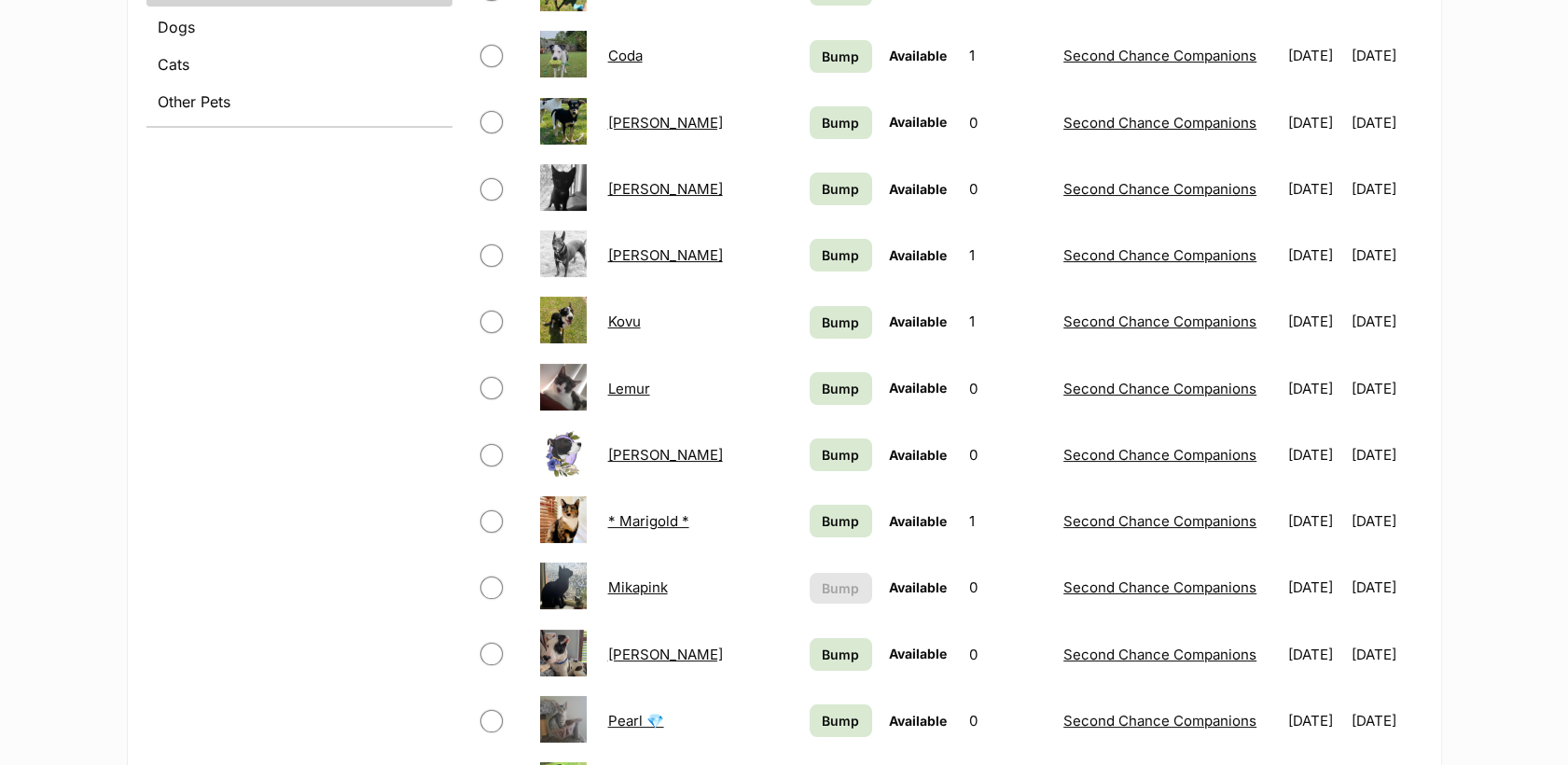
scroll to position [818, 0]
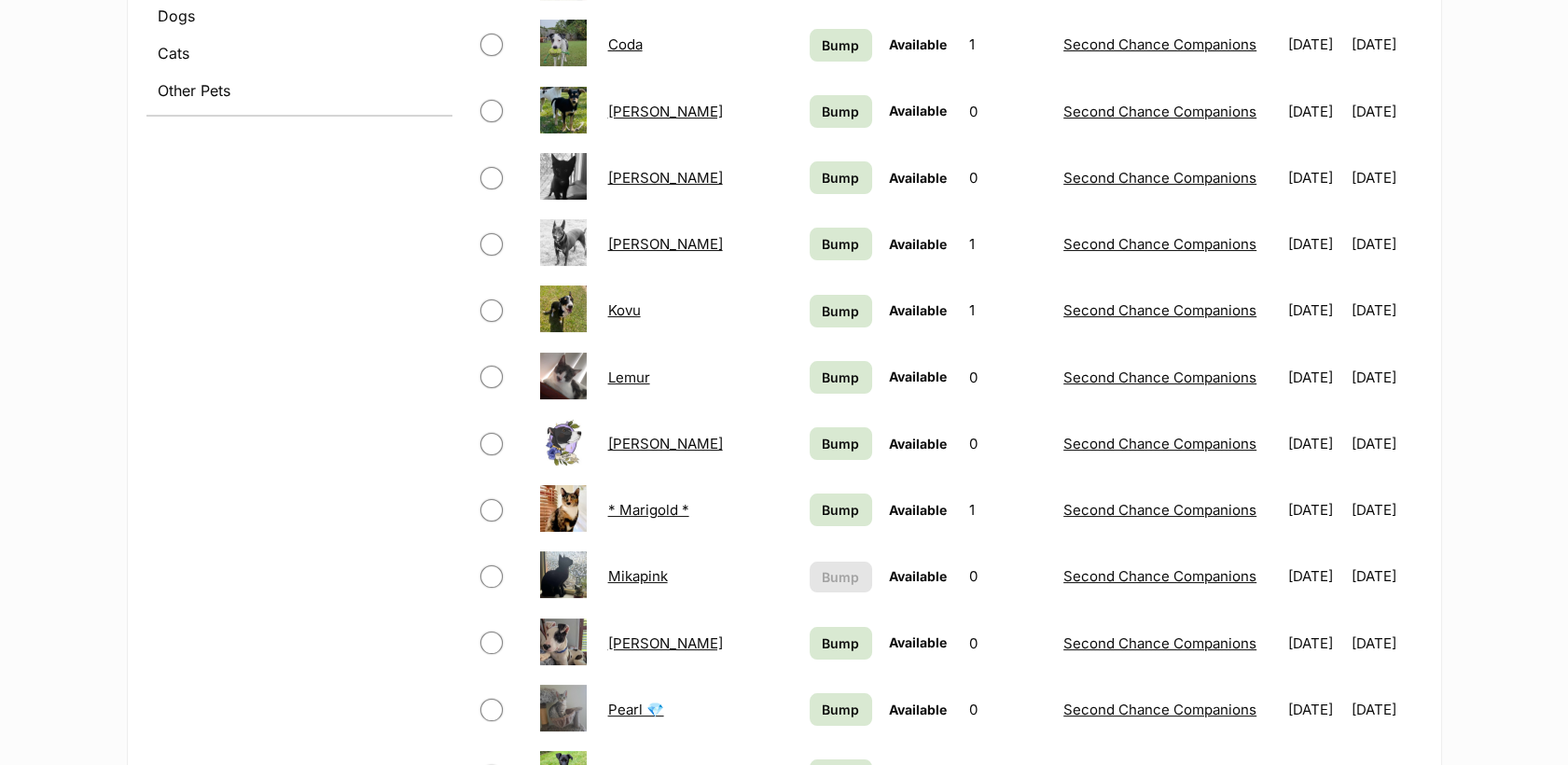
click at [1115, 399] on td "Second Chance Companions" at bounding box center [1167, 377] width 223 height 65
